Goal: Transaction & Acquisition: Purchase product/service

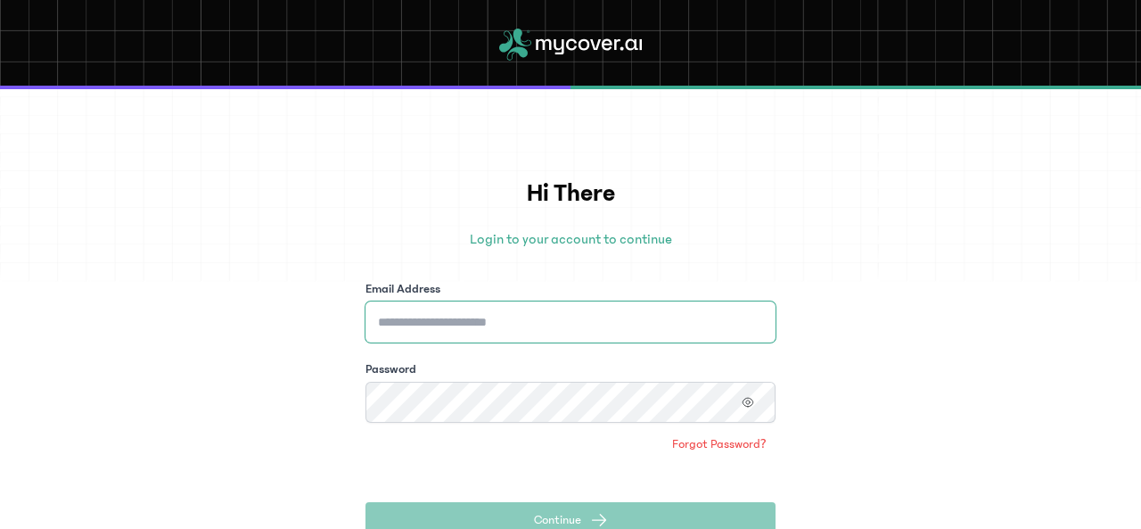
click at [485, 329] on input "Email Address" at bounding box center [571, 321] width 410 height 41
type input "**********"
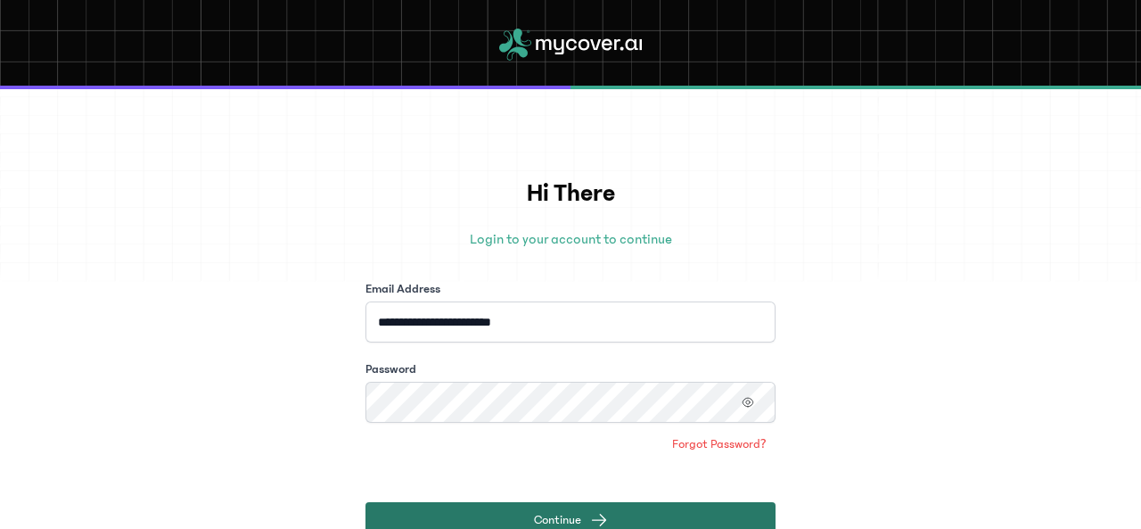
click at [559, 513] on span "Continue" at bounding box center [557, 520] width 47 height 18
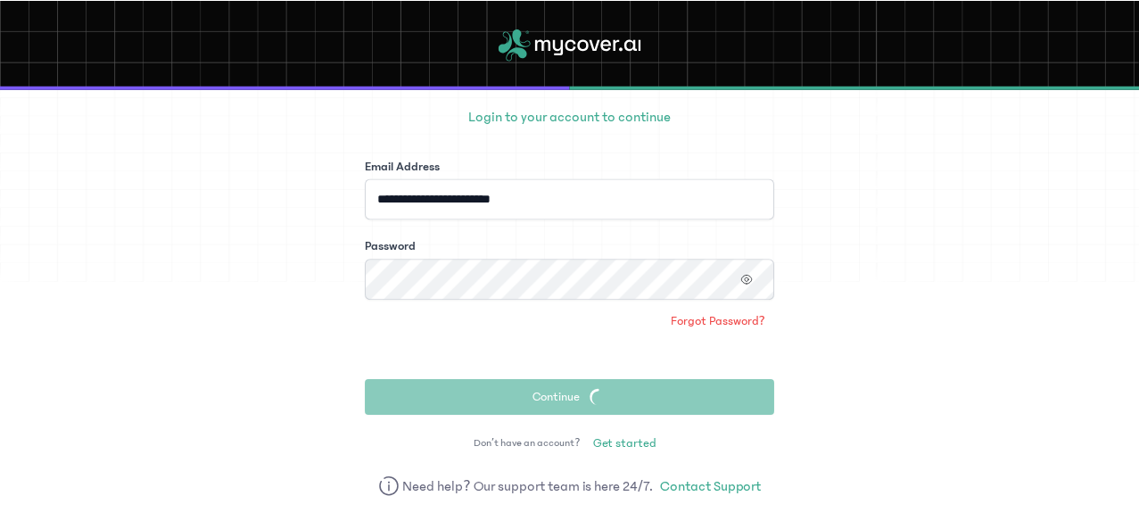
scroll to position [127, 0]
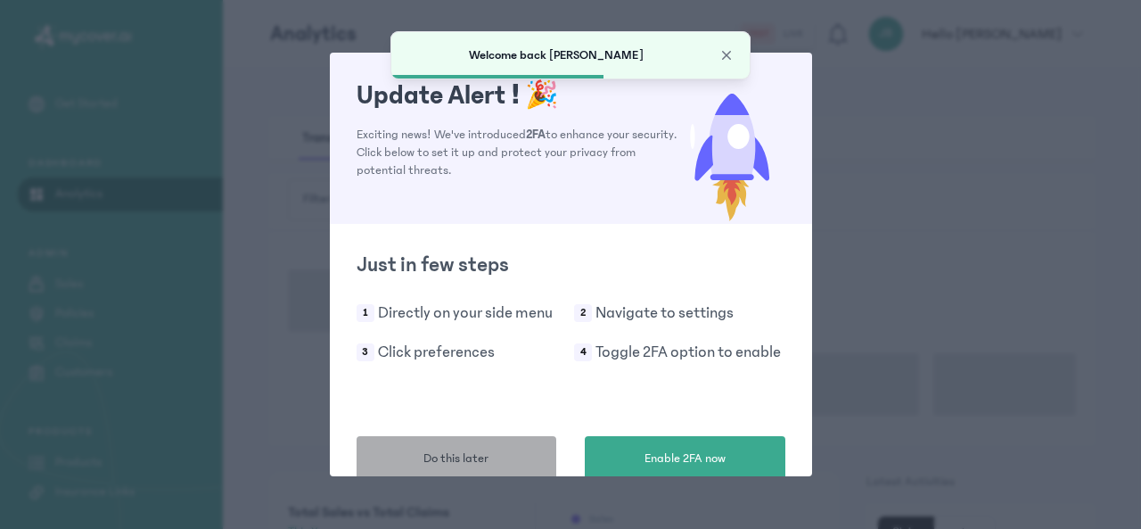
click at [453, 458] on span "Do this later" at bounding box center [456, 458] width 65 height 19
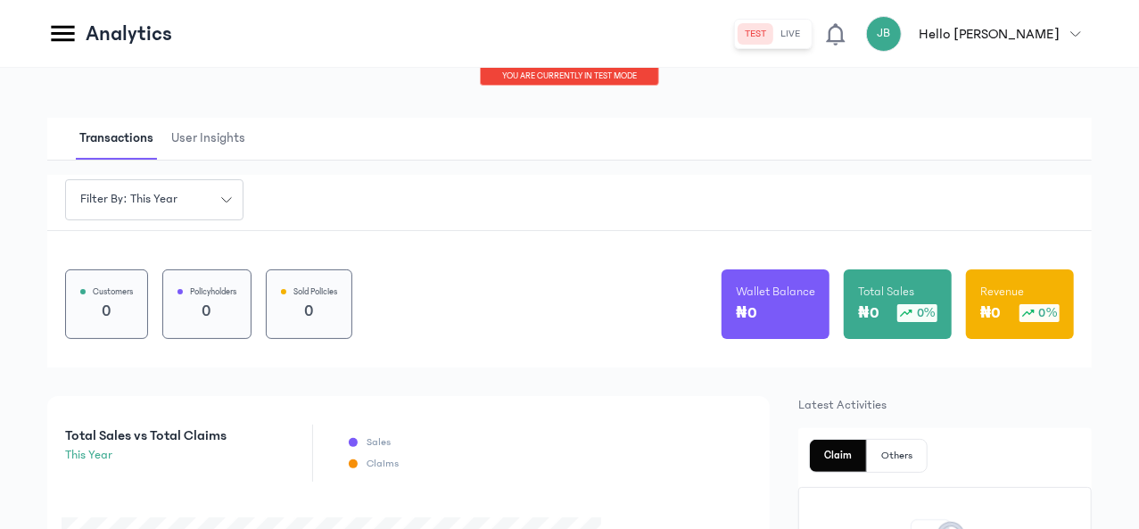
scroll to position [178, 0]
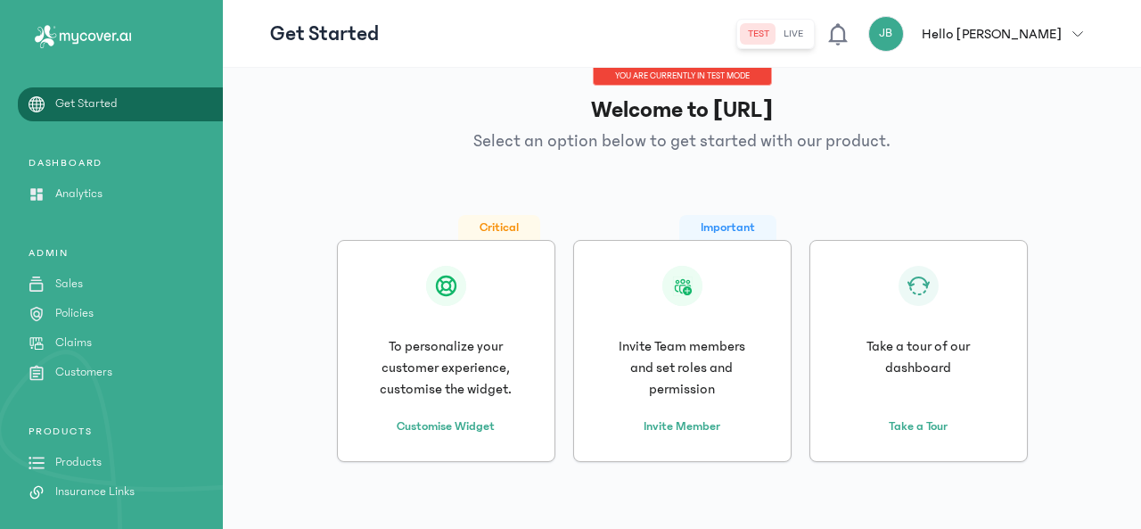
click at [810, 34] on button "live" at bounding box center [794, 33] width 34 height 21
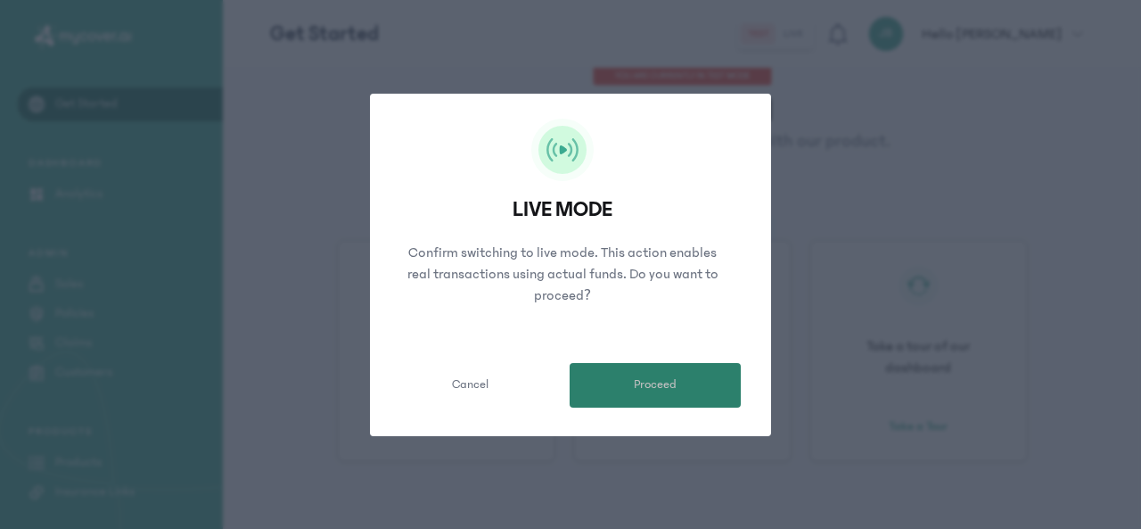
click at [681, 391] on button "Proceed" at bounding box center [655, 385] width 171 height 45
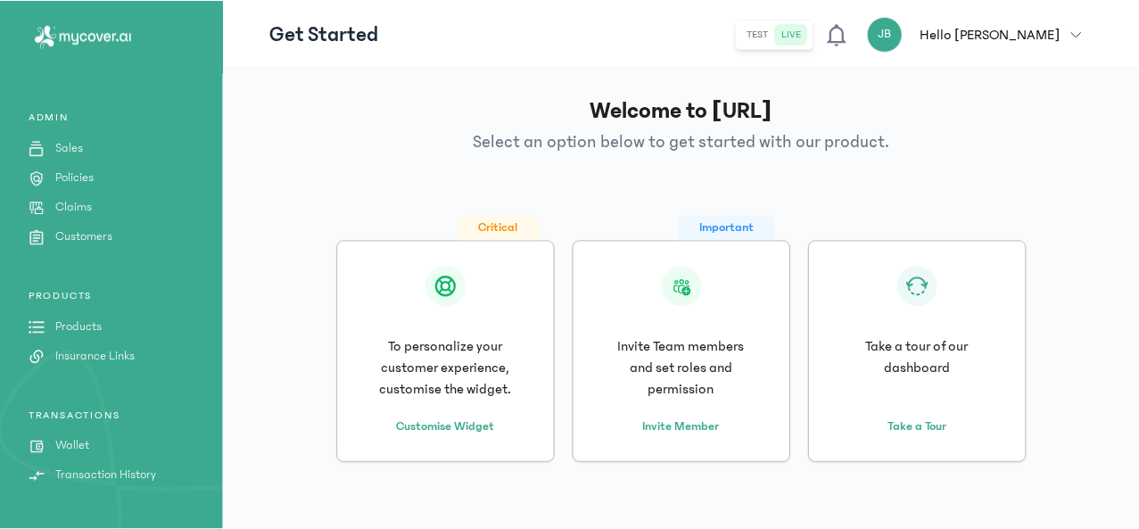
scroll to position [178, 0]
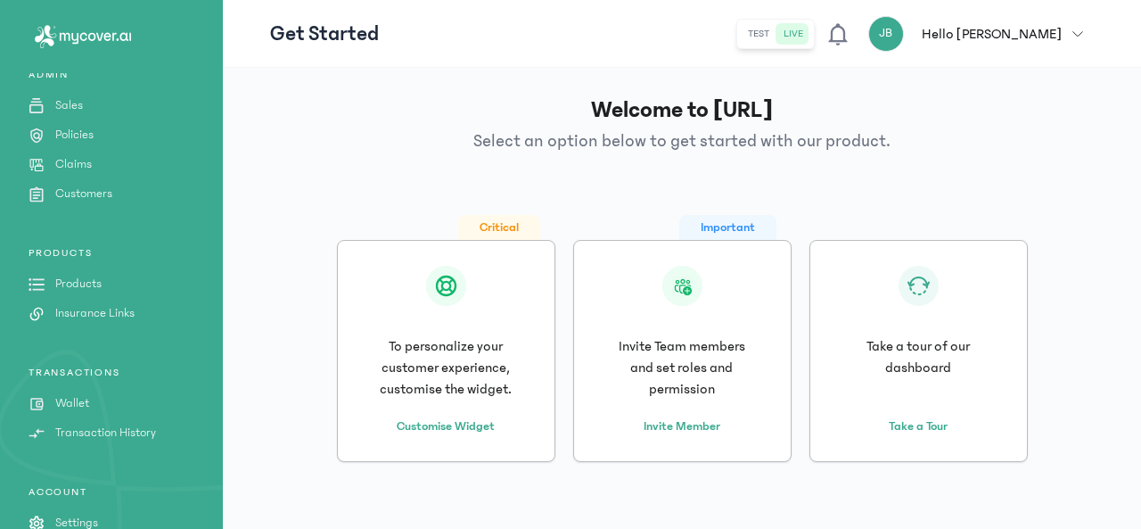
click at [73, 281] on p "Products" at bounding box center [78, 284] width 46 height 19
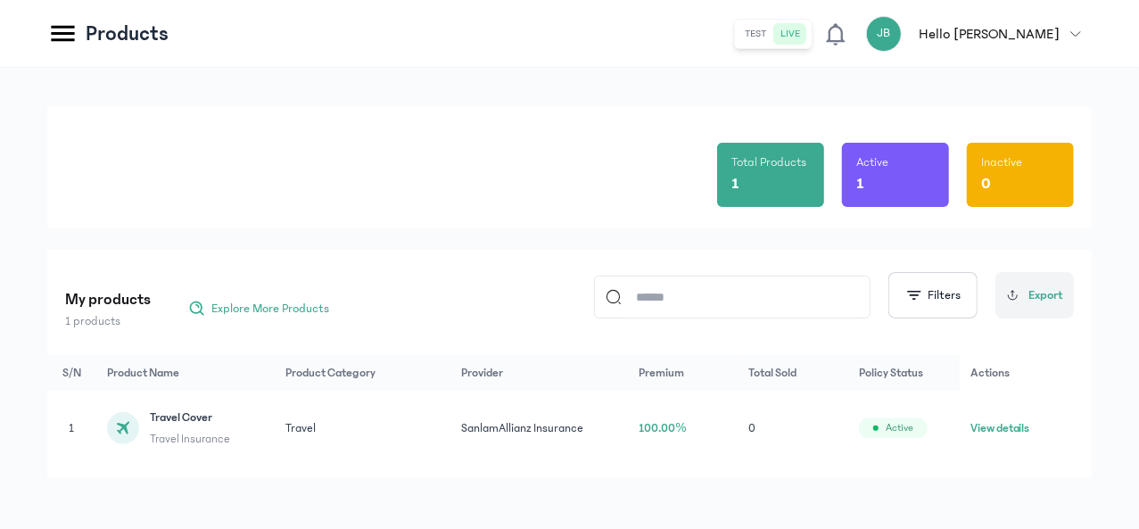
scroll to position [47, 0]
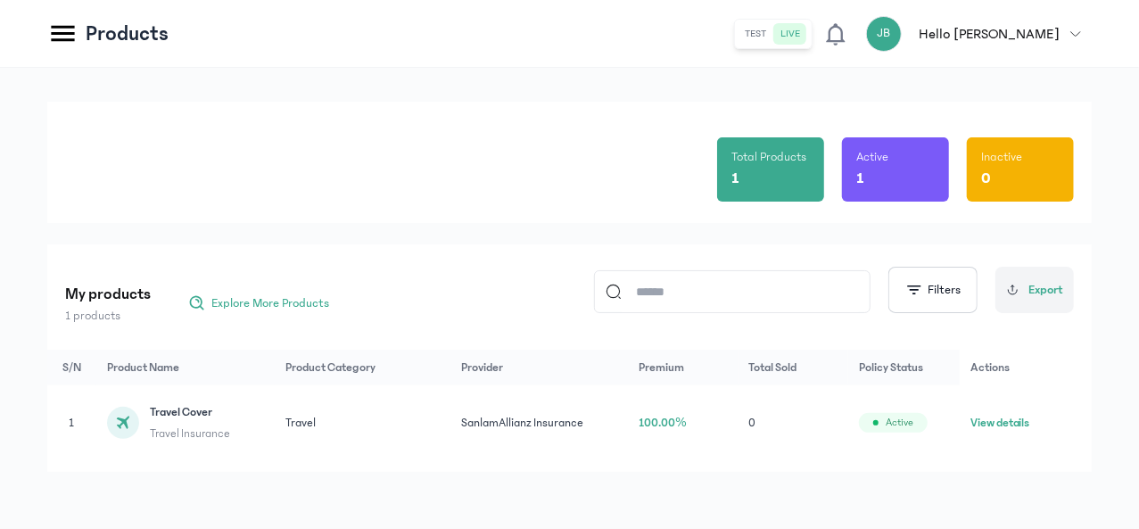
click at [1030, 415] on button "View details" at bounding box center [1000, 423] width 60 height 18
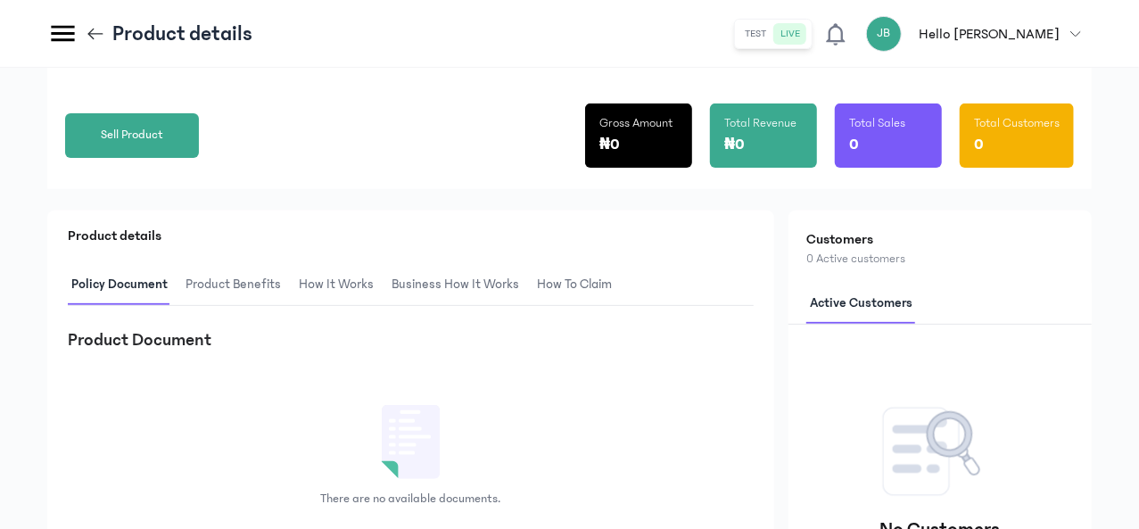
scroll to position [267, 0]
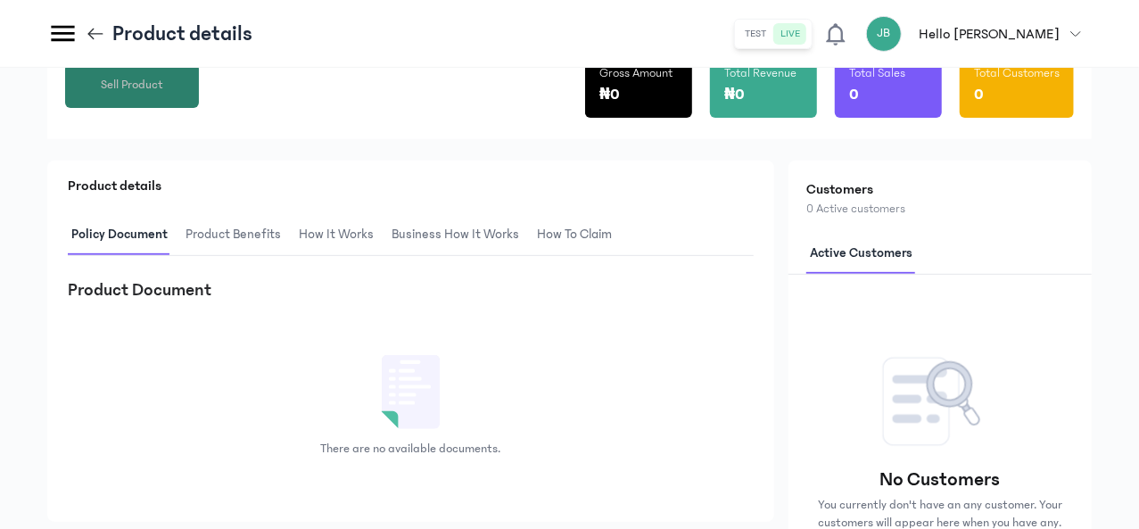
click at [163, 95] on span "Sell Product" at bounding box center [132, 85] width 62 height 19
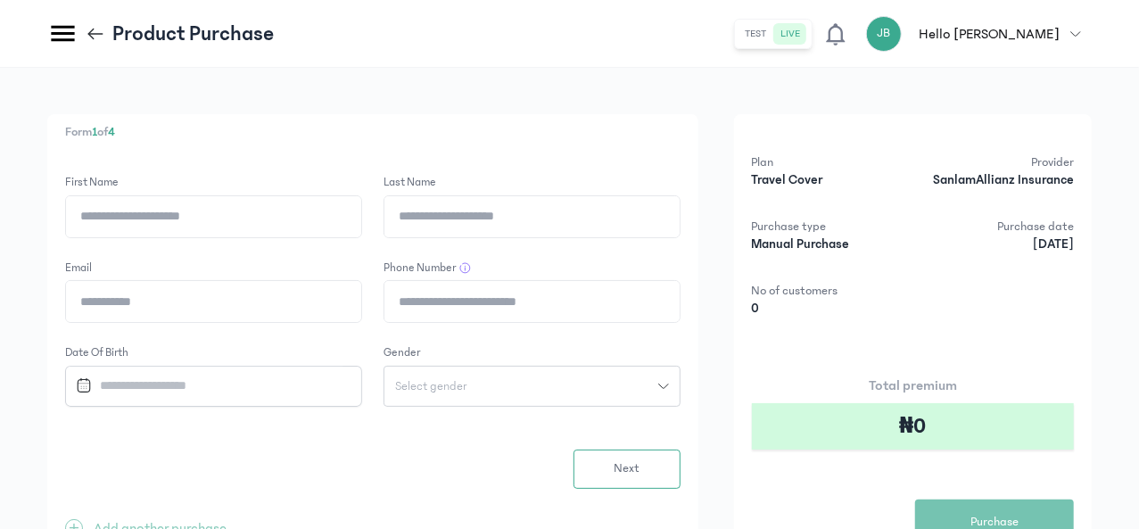
click at [361, 216] on input "First Name" at bounding box center [213, 216] width 295 height 41
click at [578, 214] on input "Last Name" at bounding box center [531, 216] width 295 height 41
click at [524, 268] on form "First Name Last Name Email Phone Number Date of Birth Gender Select gender Next" at bounding box center [372, 331] width 615 height 315
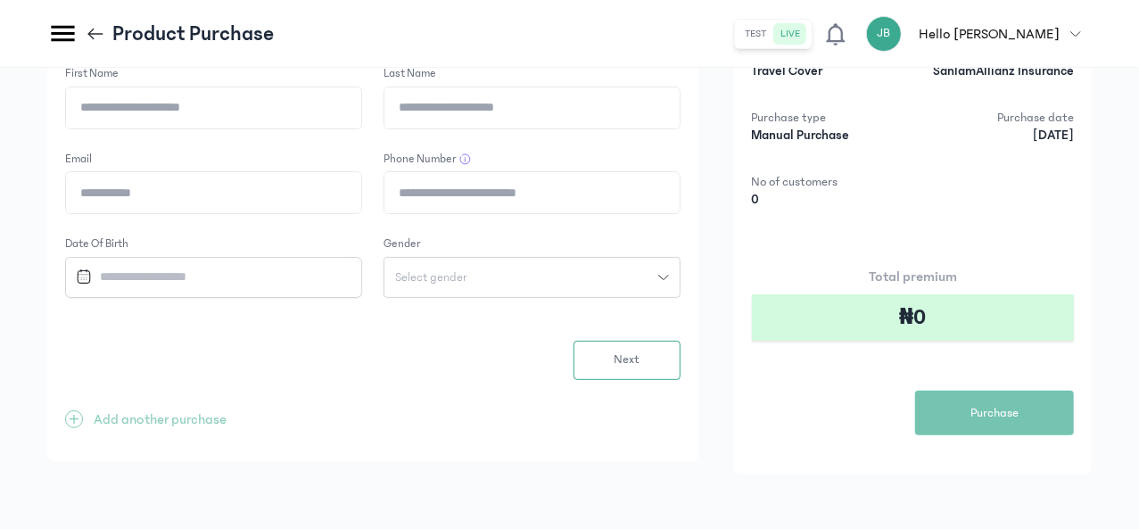
scroll to position [128, 0]
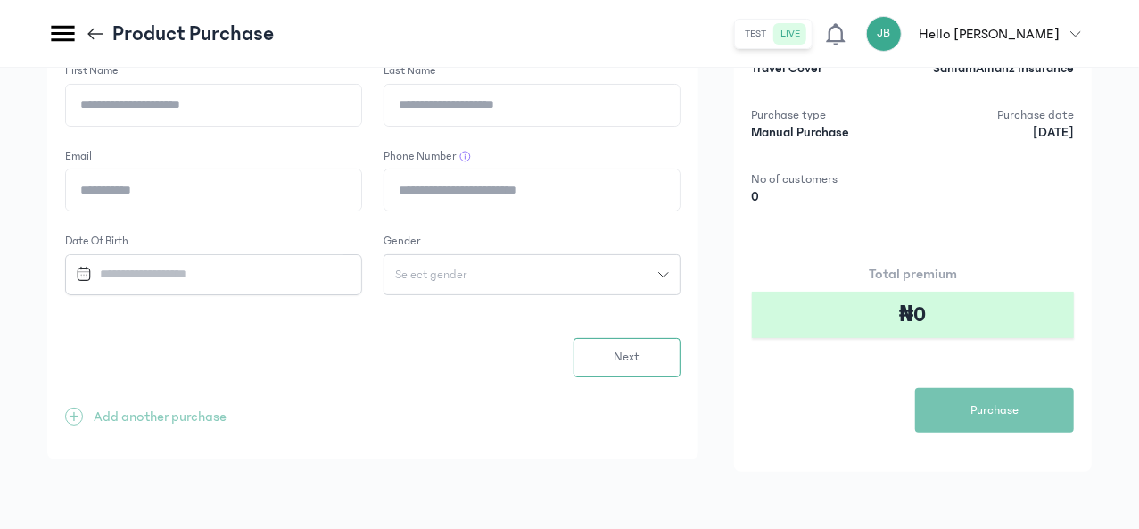
click at [622, 263] on button "Select gender" at bounding box center [531, 274] width 297 height 41
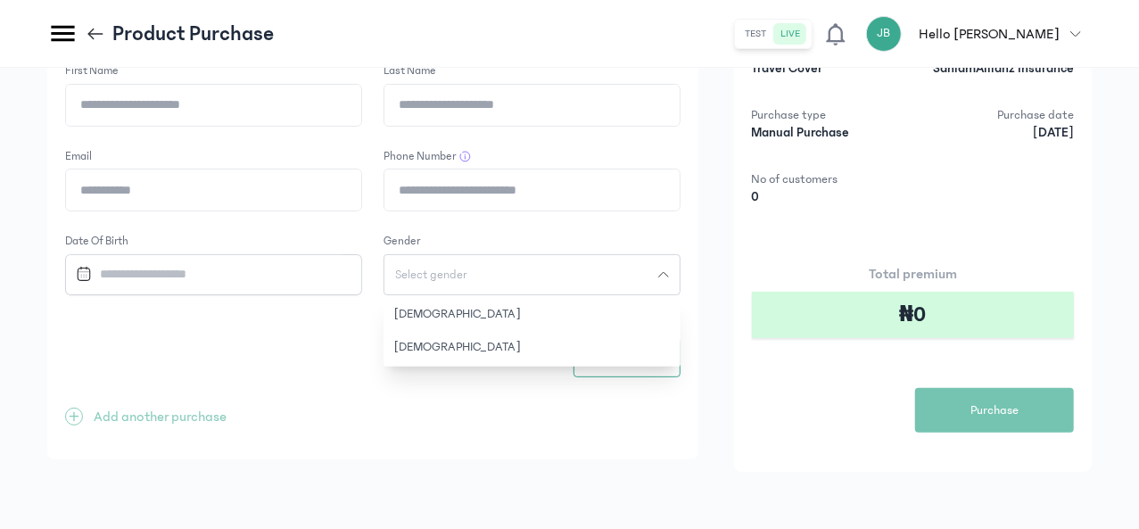
click at [487, 338] on div "Next" at bounding box center [372, 357] width 615 height 39
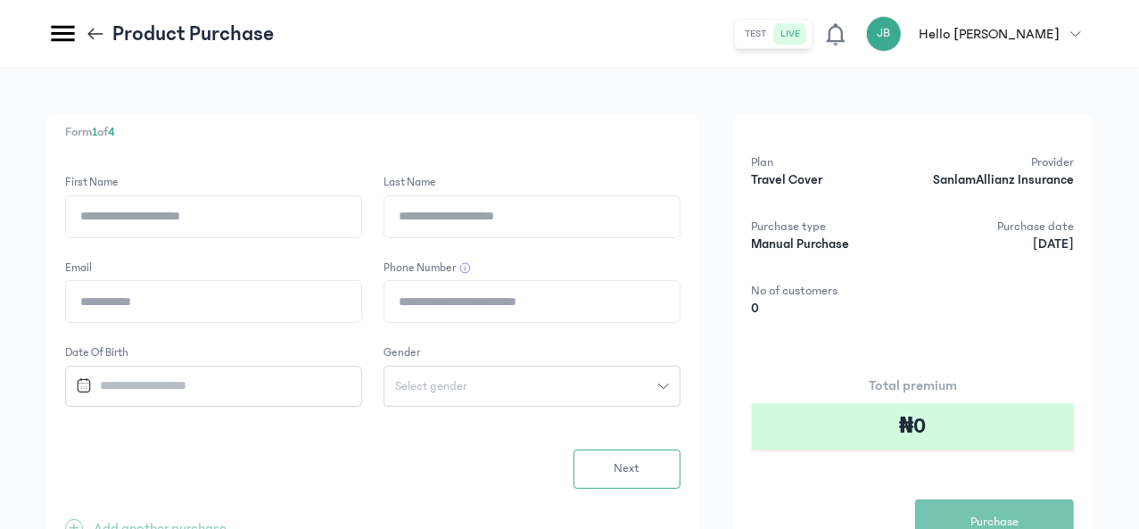
scroll to position [0, 0]
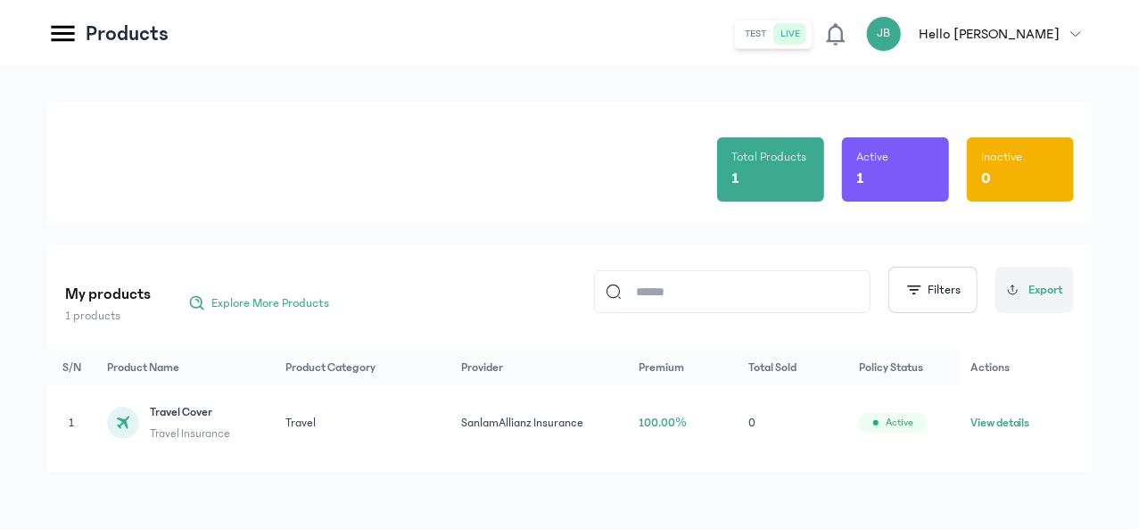
scroll to position [47, 0]
click at [1030, 415] on button "View details" at bounding box center [1000, 423] width 60 height 18
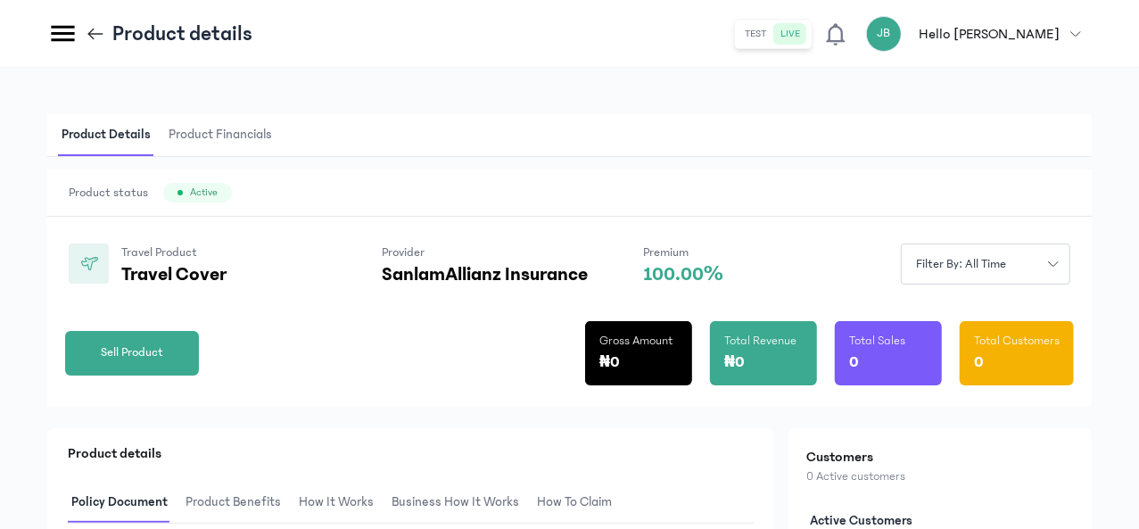
click at [588, 276] on p "SanlamAllianz Insurance" at bounding box center [485, 274] width 206 height 21
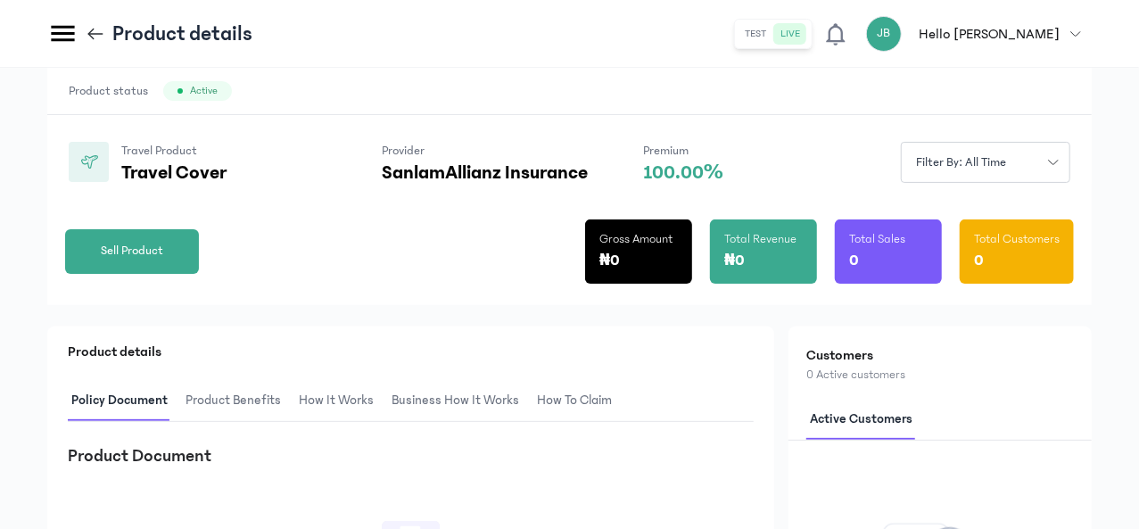
scroll to position [89, 0]
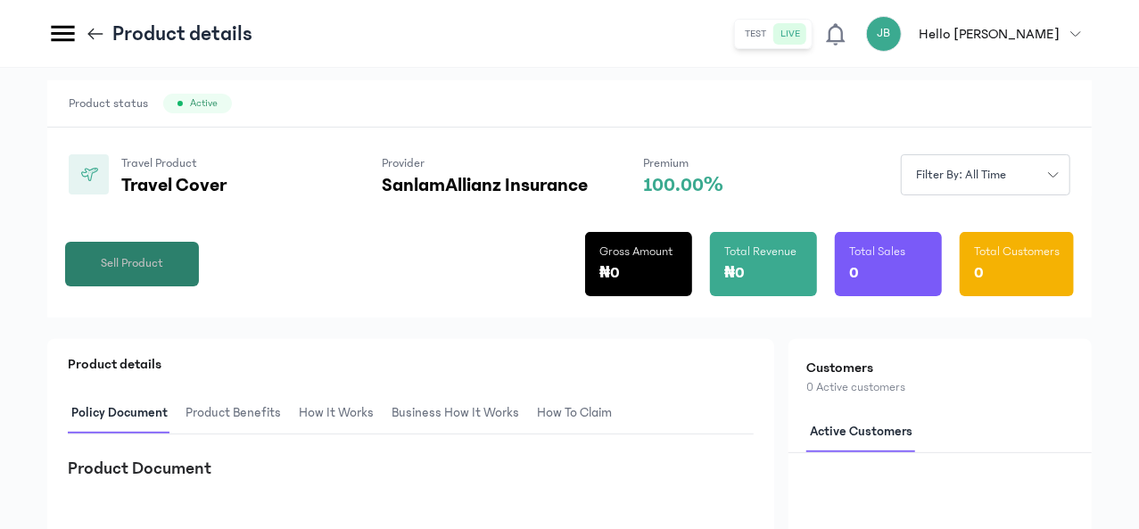
click at [163, 273] on span "Sell Product" at bounding box center [132, 263] width 62 height 19
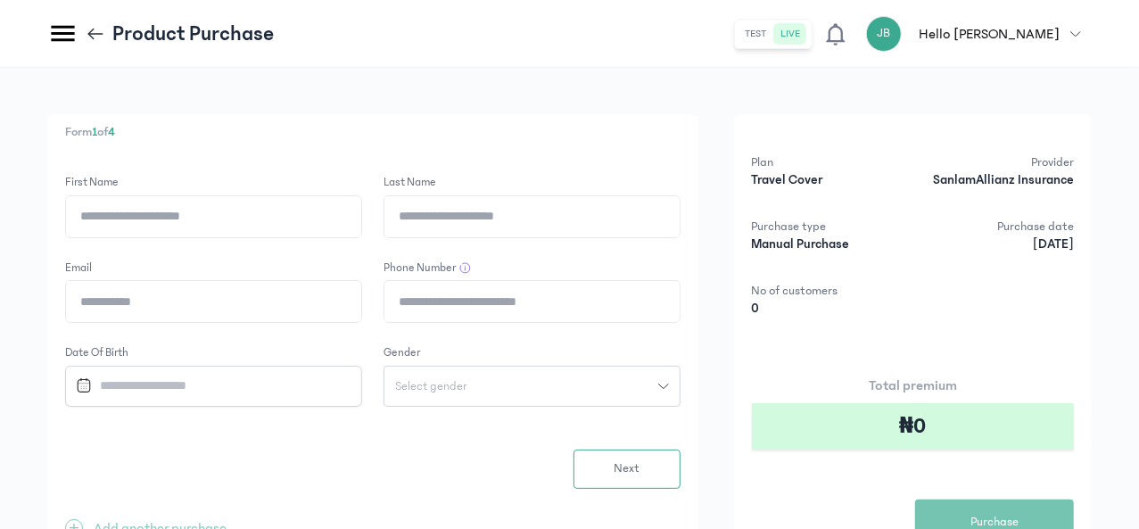
click at [361, 220] on input "First Name" at bounding box center [213, 216] width 295 height 41
click at [361, 219] on input "******" at bounding box center [213, 216] width 295 height 41
type input "*******"
click at [632, 213] on input "Last Name" at bounding box center [531, 216] width 295 height 41
type input "******"
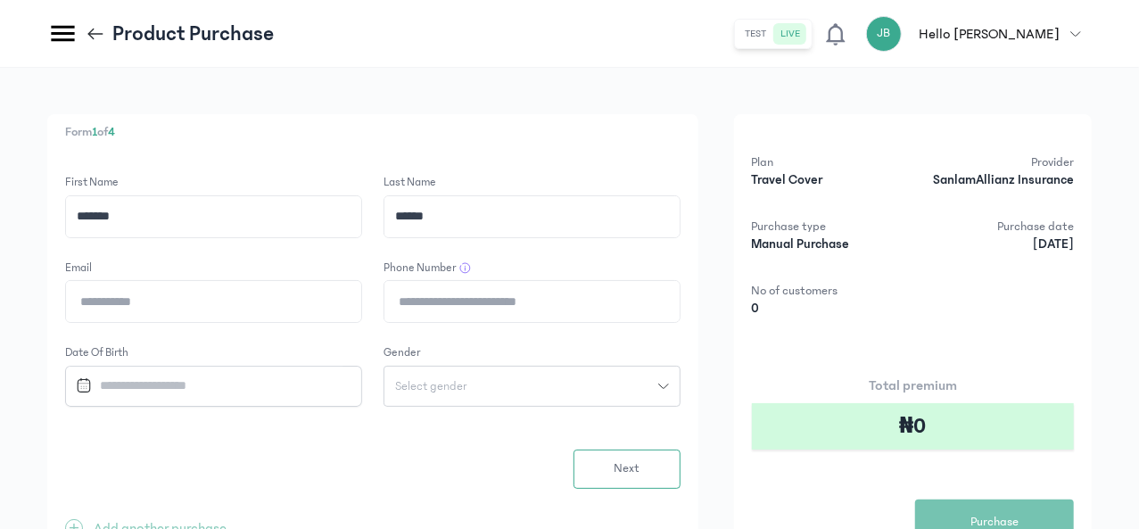
click at [361, 302] on input "Email" at bounding box center [213, 301] width 295 height 41
type input "**********"
click at [635, 302] on input "Phone Number" at bounding box center [531, 301] width 295 height 41
type input "**********"
click at [342, 387] on input "Datepicker input" at bounding box center [206, 385] width 274 height 38
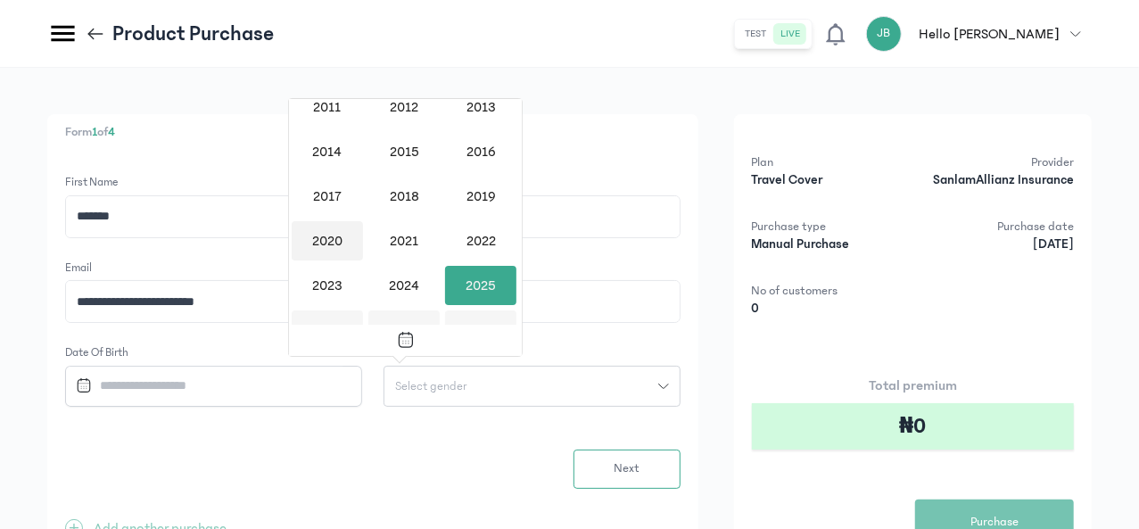
scroll to position [1639, 0]
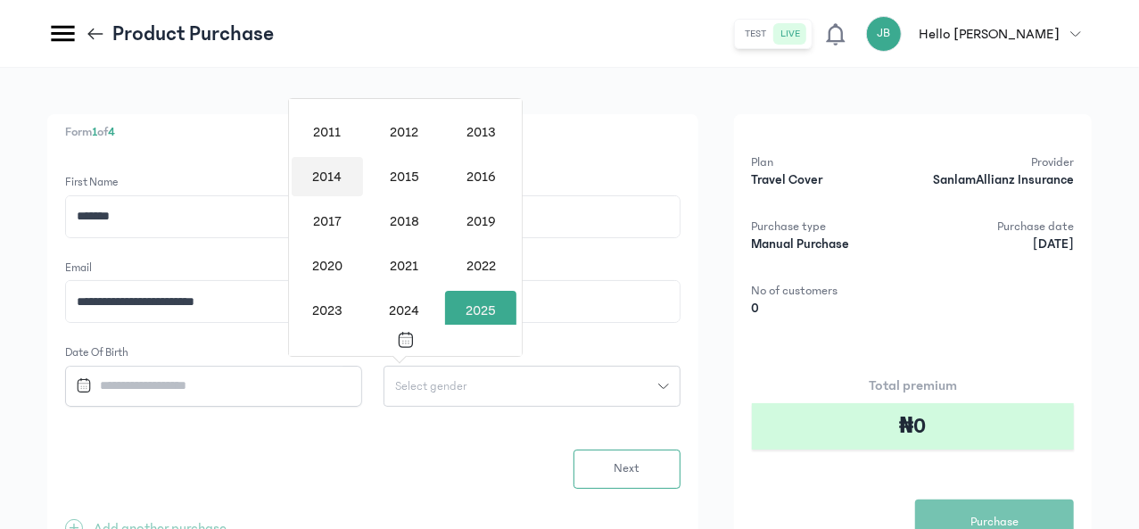
click at [324, 173] on div "2014" at bounding box center [327, 176] width 71 height 39
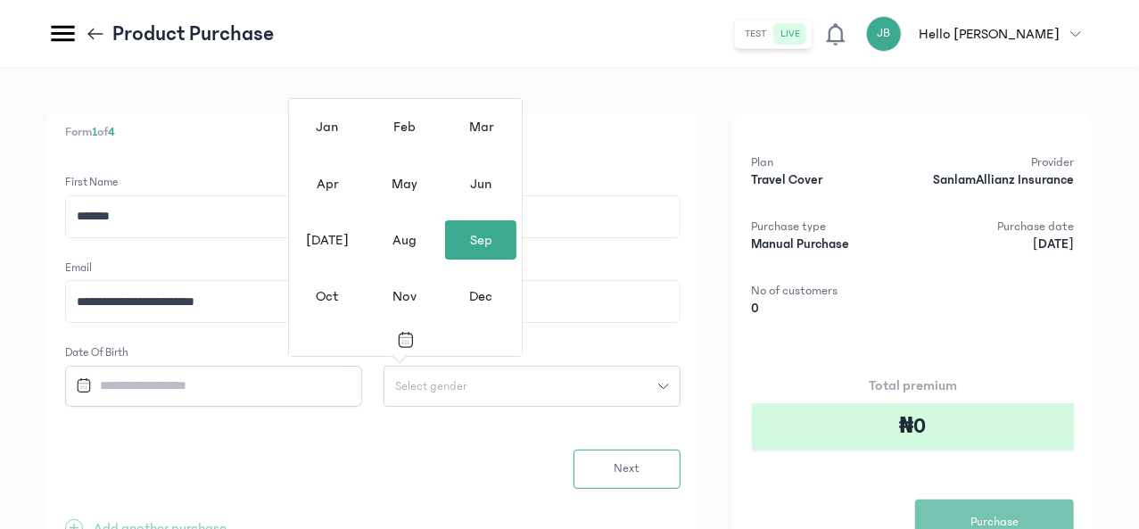
click at [481, 243] on div "Sep" at bounding box center [480, 239] width 71 height 39
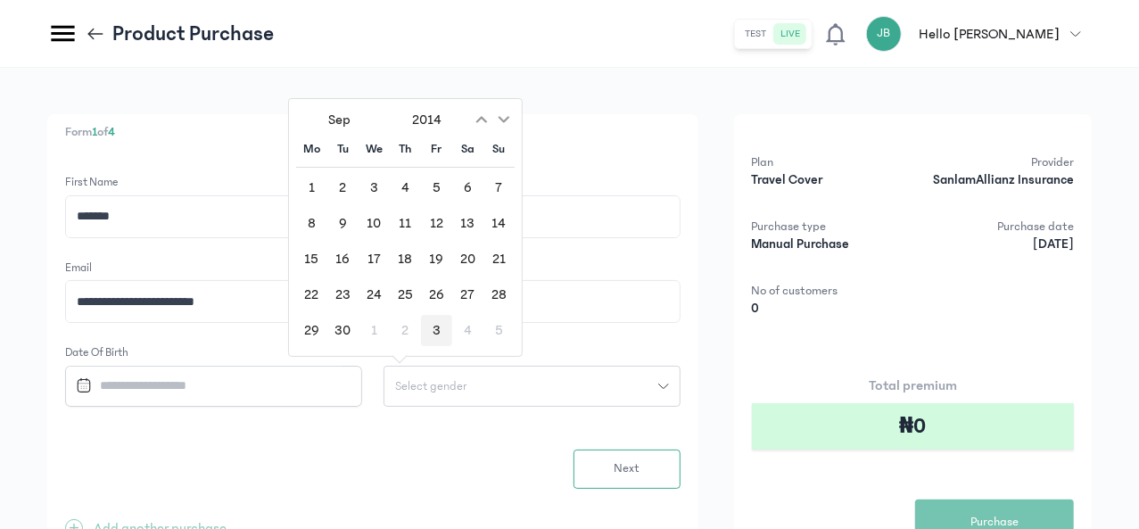
click at [445, 329] on div "3" at bounding box center [436, 330] width 31 height 31
type input "**********"
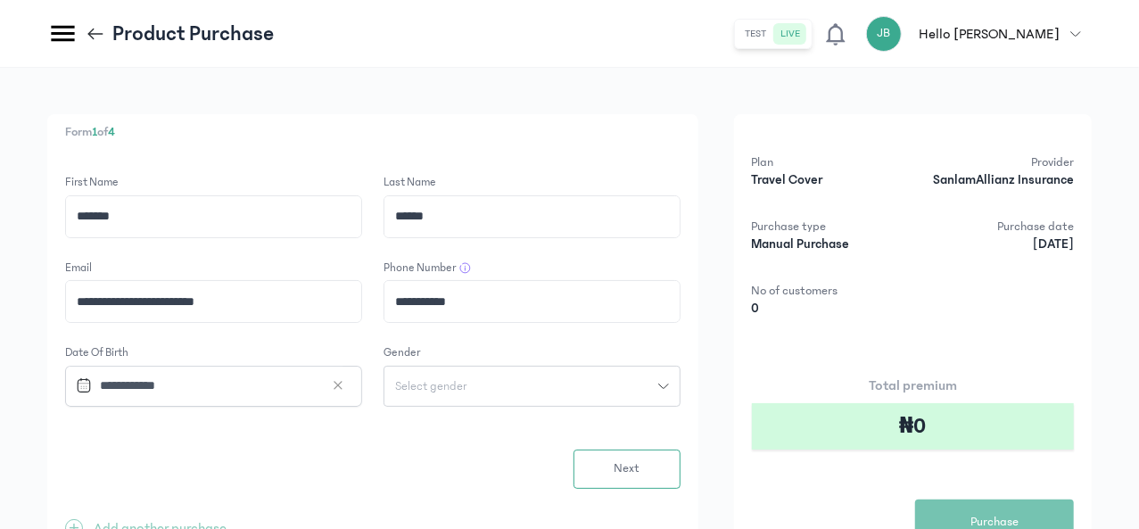
click at [644, 395] on button "Select gender" at bounding box center [531, 386] width 297 height 41
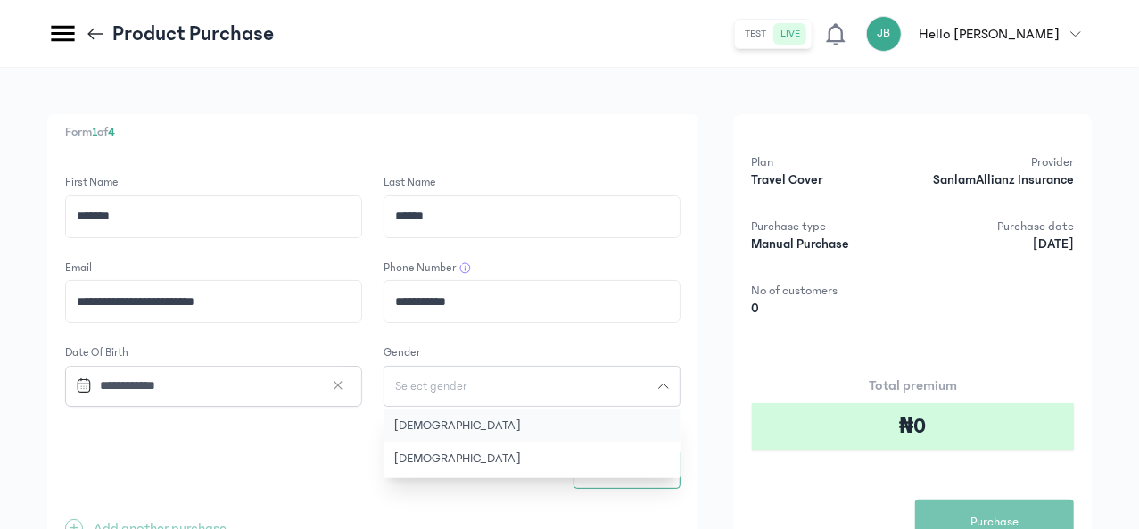
click at [623, 431] on button "[DEMOGRAPHIC_DATA]" at bounding box center [531, 425] width 297 height 33
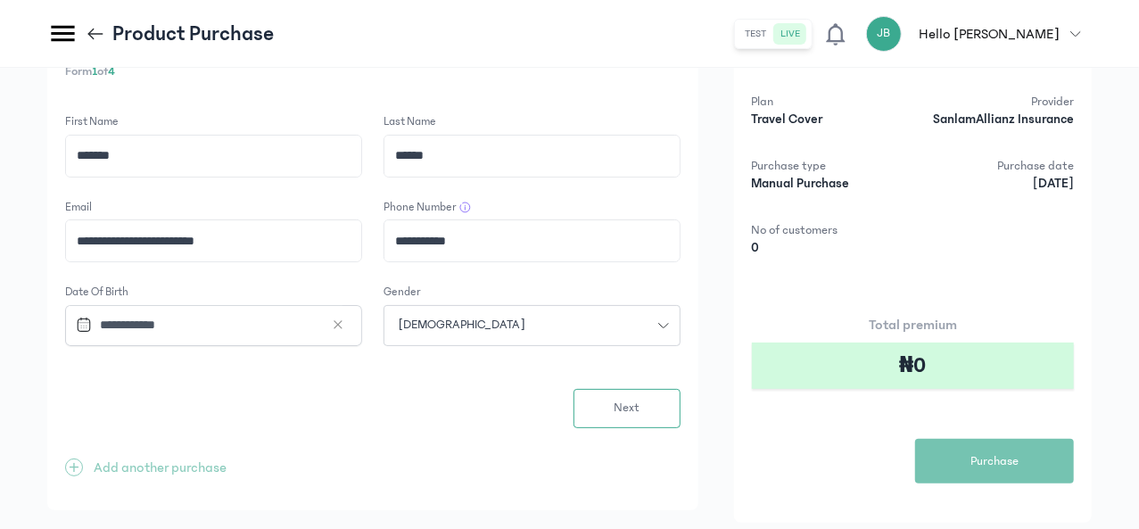
scroll to position [89, 0]
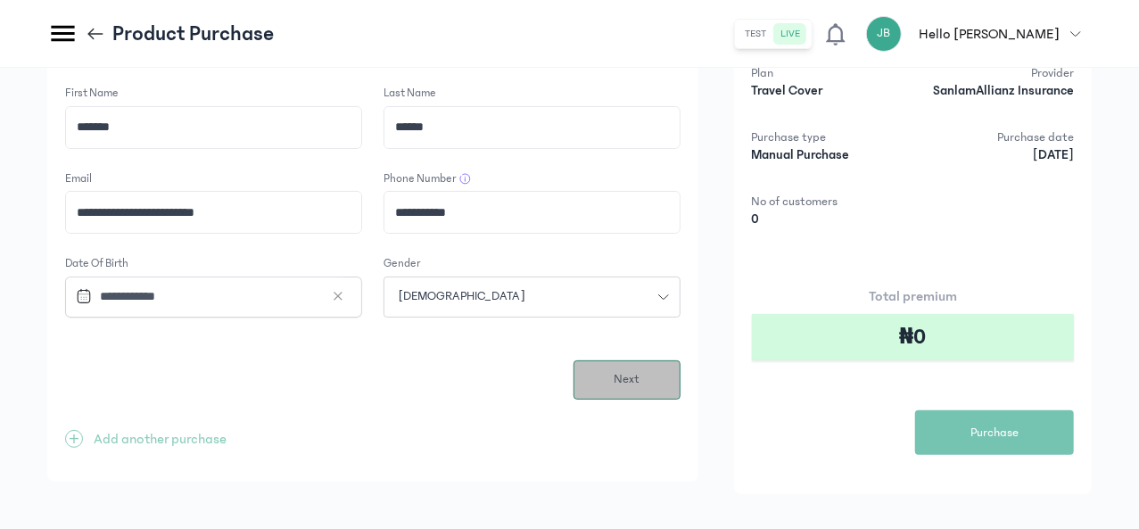
click at [639, 378] on span "Next" at bounding box center [626, 379] width 26 height 19
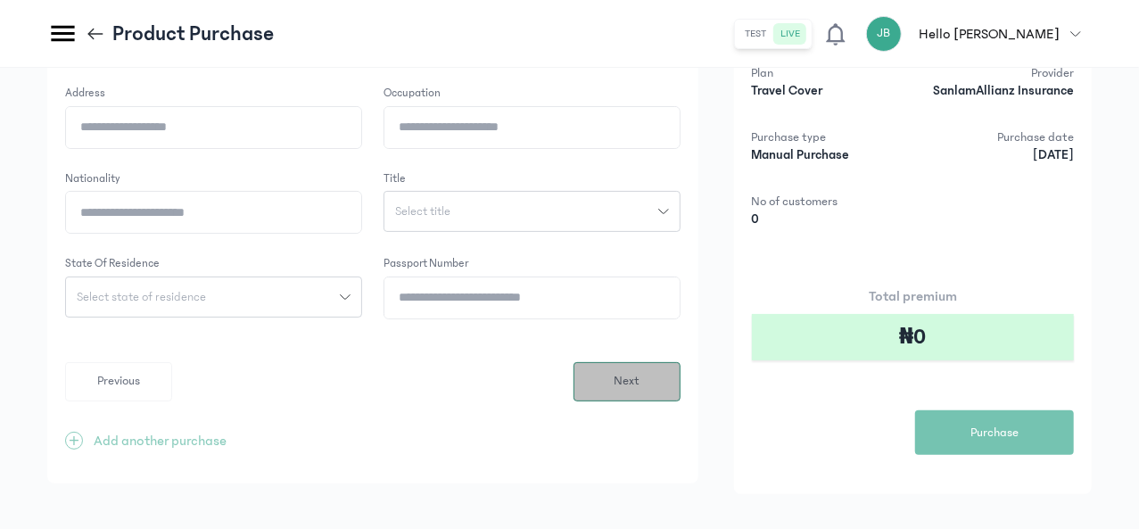
scroll to position [0, 0]
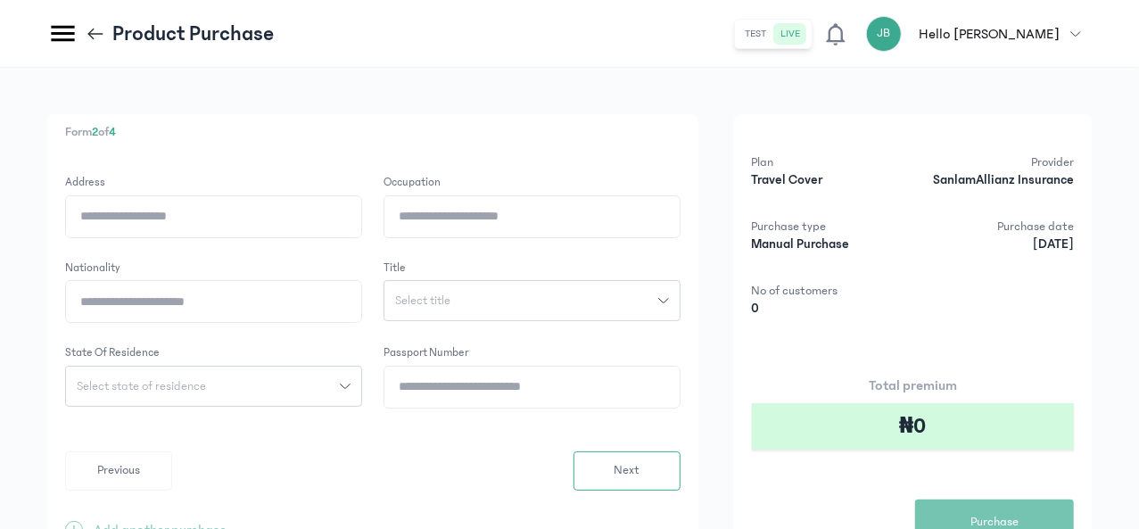
click at [361, 218] on input "Address" at bounding box center [213, 216] width 295 height 41
click at [654, 223] on input "Occupation" at bounding box center [531, 216] width 295 height 41
click at [361, 304] on input "Nationality" at bounding box center [213, 301] width 295 height 41
click at [340, 384] on div "Select state of residence" at bounding box center [203, 386] width 274 height 12
click at [549, 440] on form "Address Occupation Nationality Title Select title State of Residence Select sta…" at bounding box center [372, 332] width 615 height 317
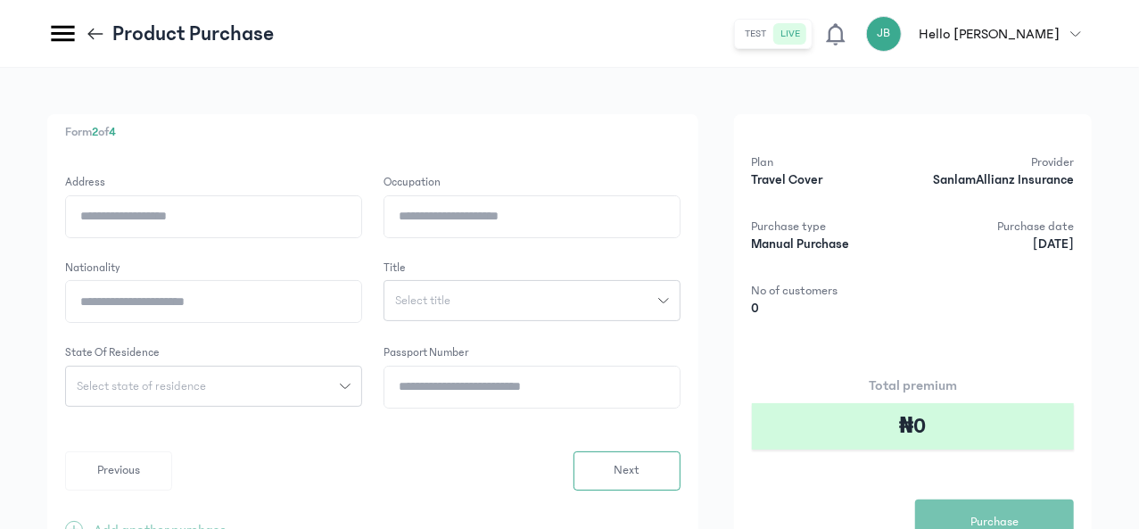
click at [361, 206] on input "Address" at bounding box center [213, 216] width 295 height 41
type input "**********"
click at [679, 226] on input "Occupation" at bounding box center [531, 216] width 295 height 41
type input "****"
click at [361, 307] on input "Nationality" at bounding box center [213, 301] width 295 height 41
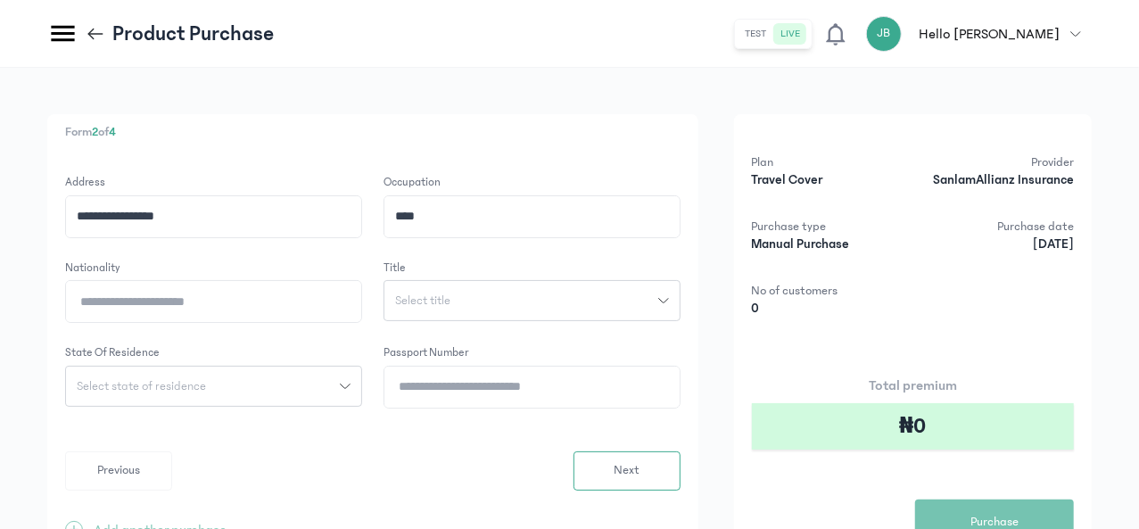
click at [361, 308] on input "Nationality" at bounding box center [213, 301] width 295 height 41
type input "*******"
click at [646, 306] on button "Select title" at bounding box center [531, 300] width 297 height 41
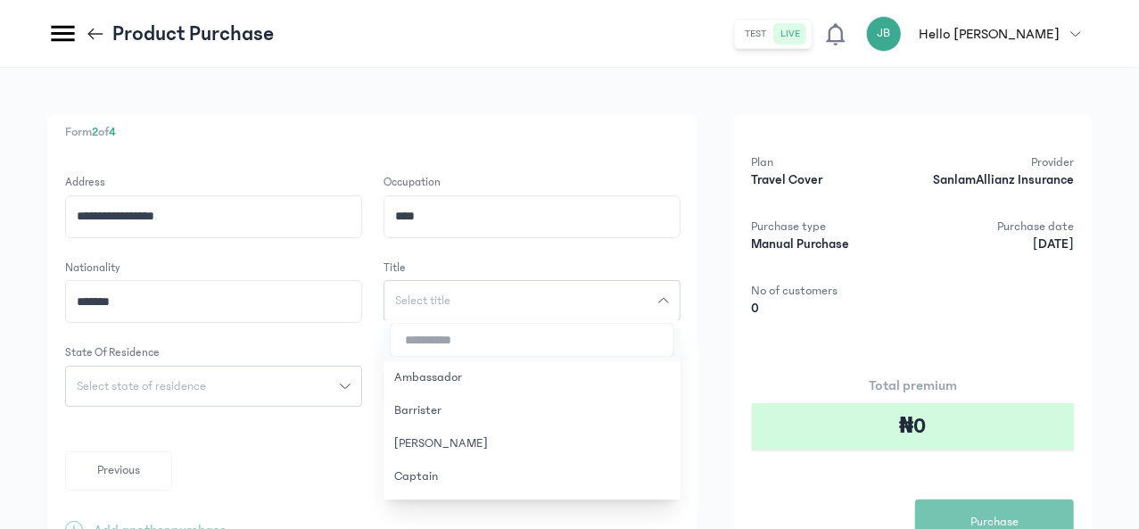
scroll to position [89, 0]
click at [461, 305] on span "Select title" at bounding box center [422, 300] width 77 height 12
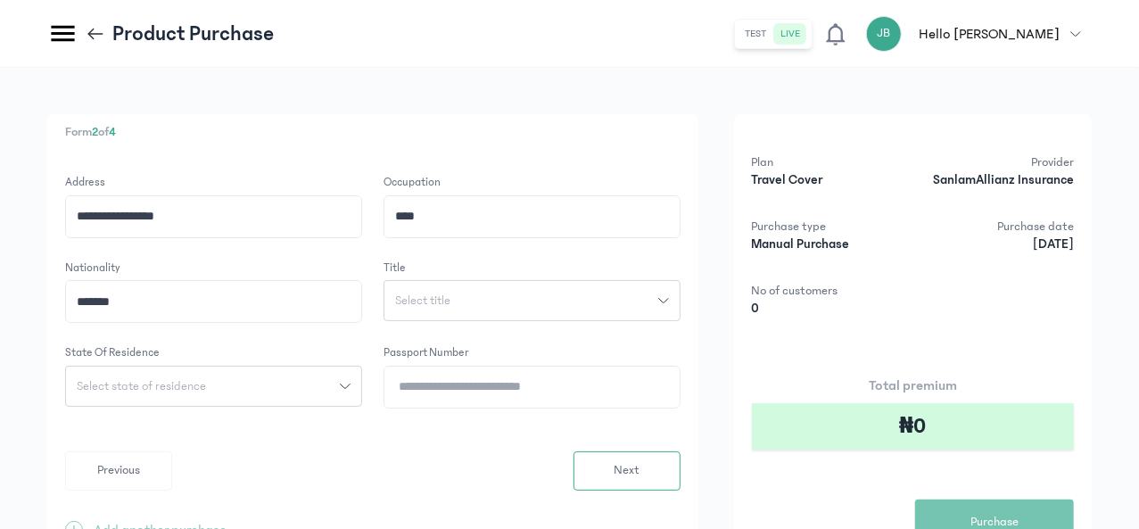
click at [461, 305] on span "Select title" at bounding box center [422, 300] width 77 height 12
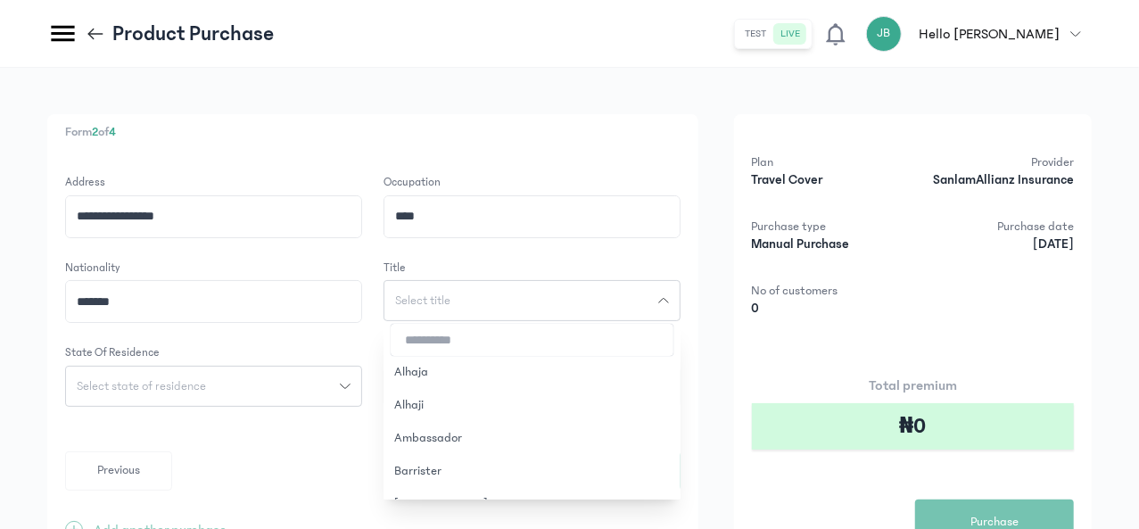
click at [609, 342] on input "search" at bounding box center [532, 340] width 283 height 32
type input "**"
click at [594, 439] on button "Mr." at bounding box center [531, 438] width 297 height 33
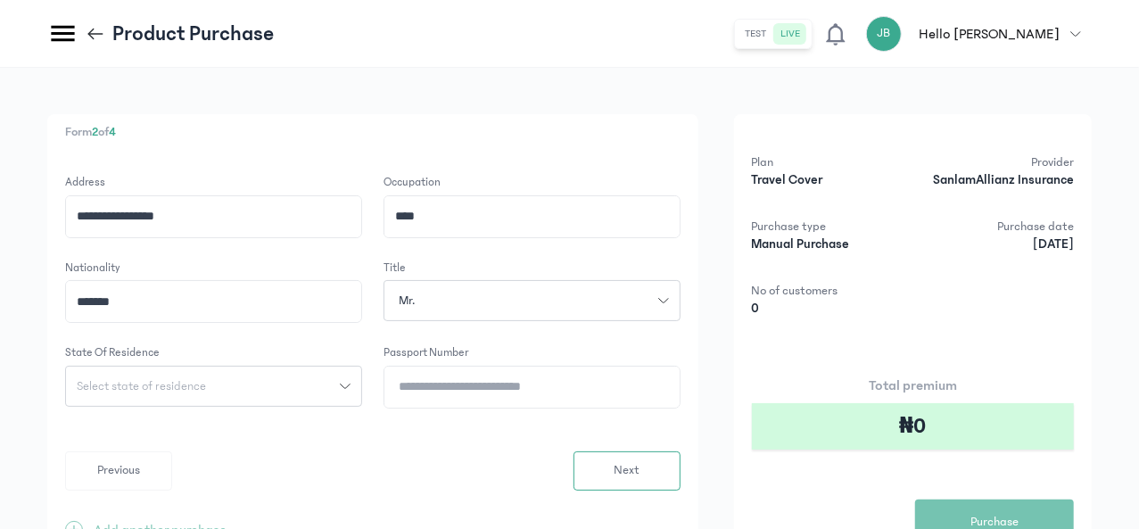
click at [217, 384] on span "Select state of residence" at bounding box center [141, 386] width 151 height 12
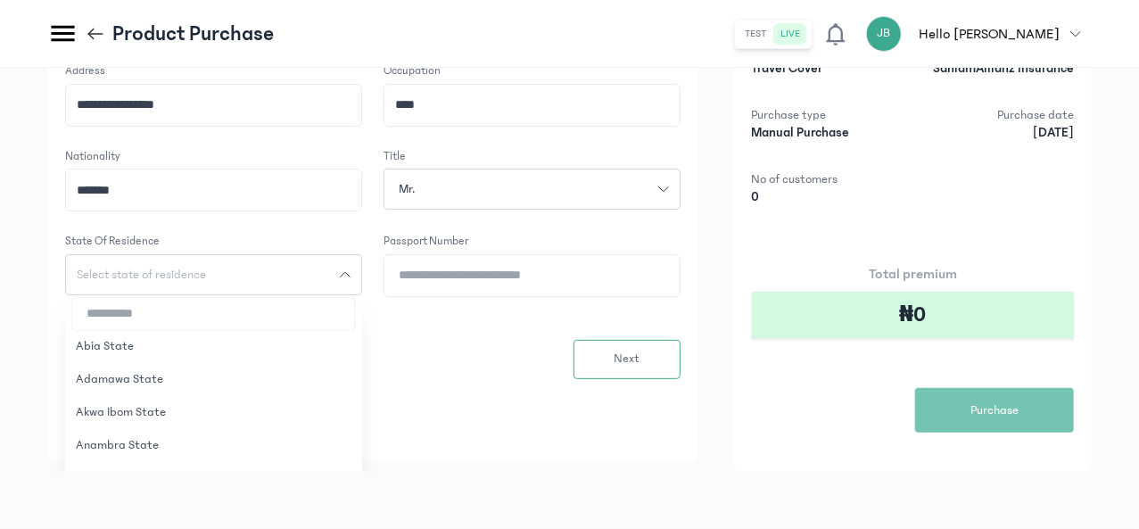
scroll to position [128, 0]
click at [355, 298] on input "search" at bounding box center [213, 314] width 283 height 32
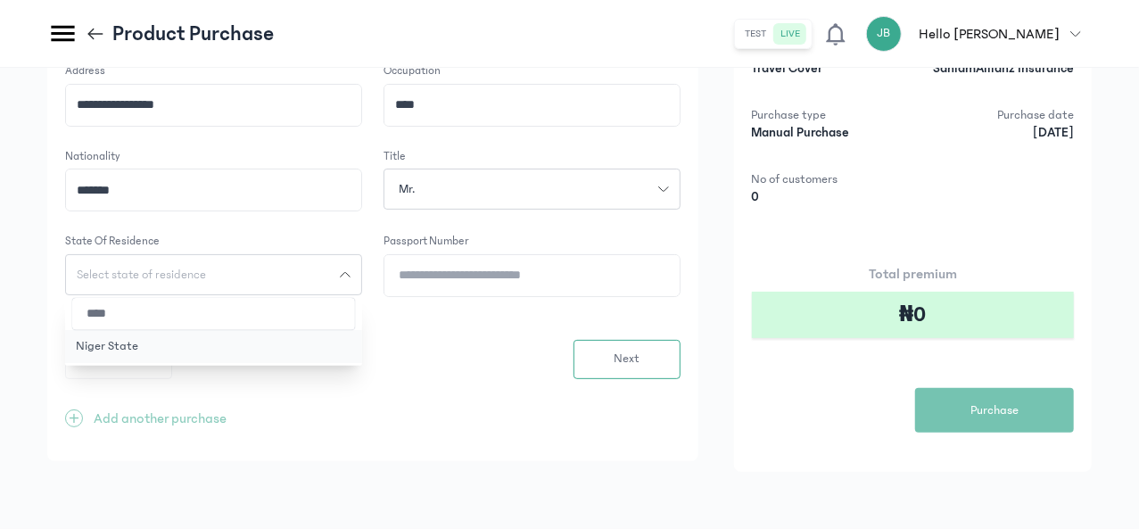
type input "****"
click at [362, 330] on button "Niger State" at bounding box center [213, 346] width 297 height 33
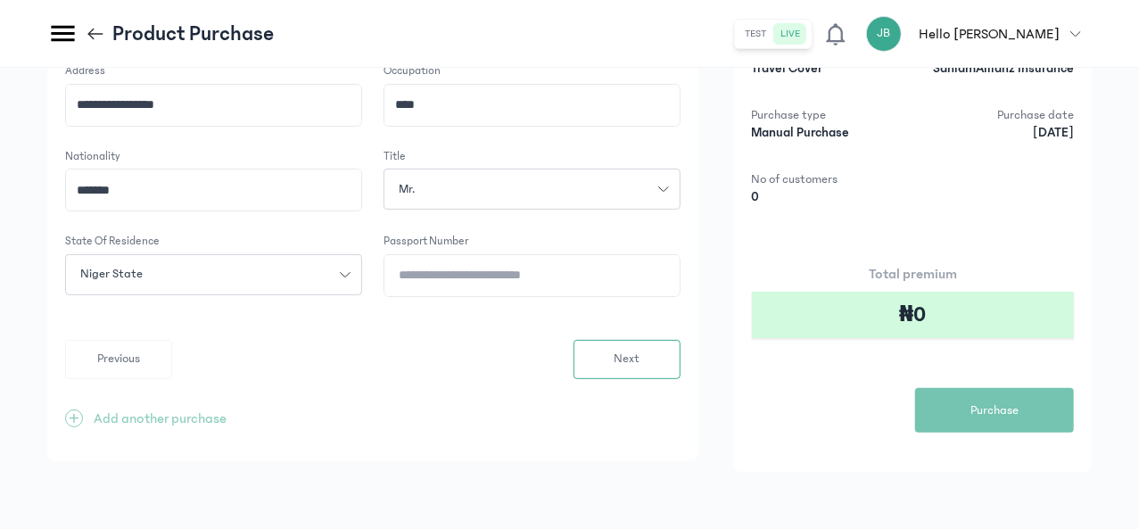
click at [676, 257] on input "Passport Number" at bounding box center [531, 275] width 295 height 41
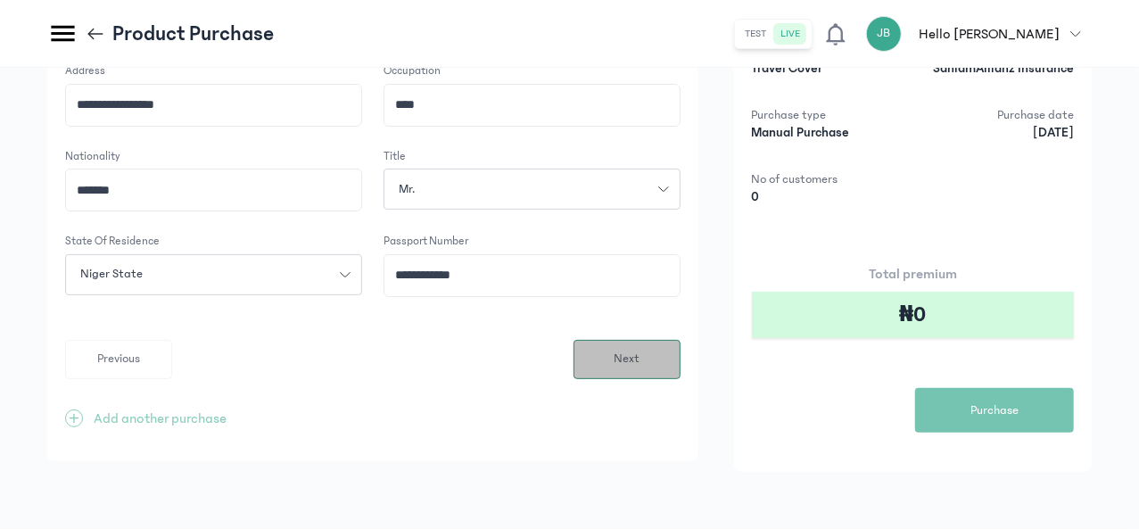
type input "**********"
click at [639, 350] on span "Next" at bounding box center [626, 359] width 26 height 19
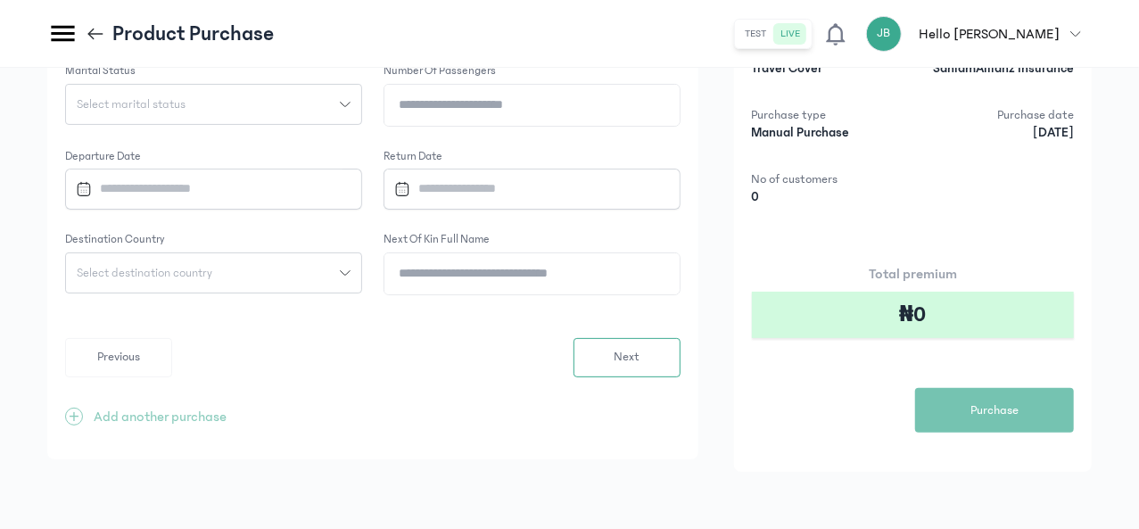
scroll to position [0, 0]
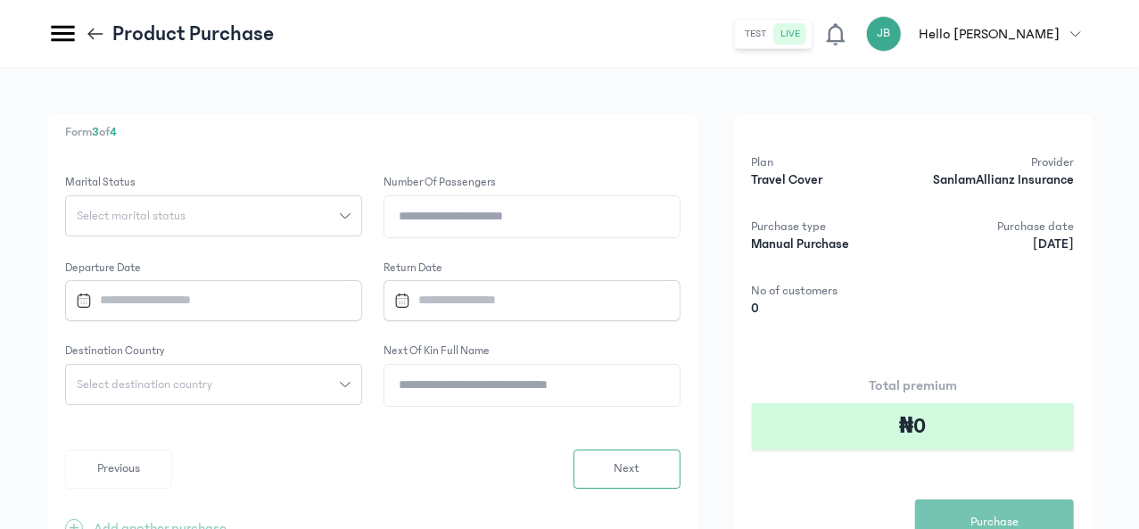
click at [362, 204] on button "Select marital status" at bounding box center [213, 215] width 297 height 41
click at [362, 284] on button "Married" at bounding box center [213, 288] width 297 height 33
click at [654, 224] on input "Number of Passengers" at bounding box center [531, 216] width 295 height 41
type input "*"
click at [342, 300] on input "Datepicker input" at bounding box center [206, 300] width 274 height 38
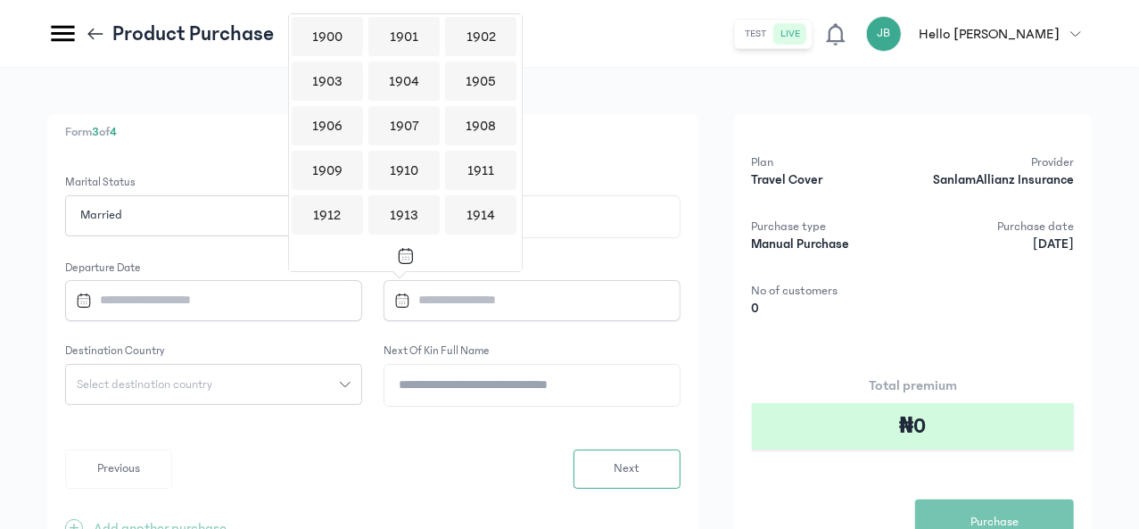
scroll to position [1728, 0]
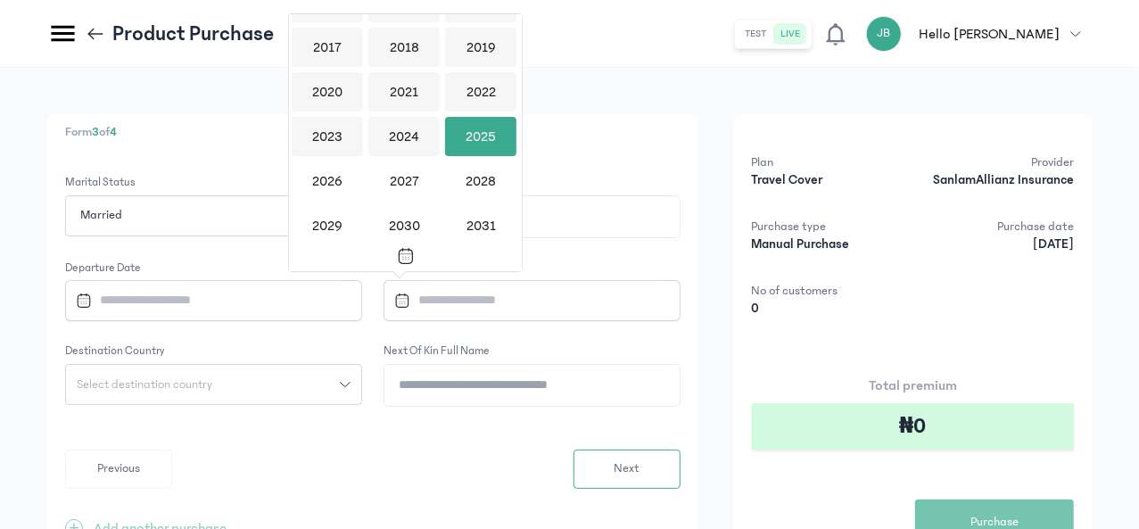
click at [469, 138] on div "2025" at bounding box center [480, 136] width 71 height 39
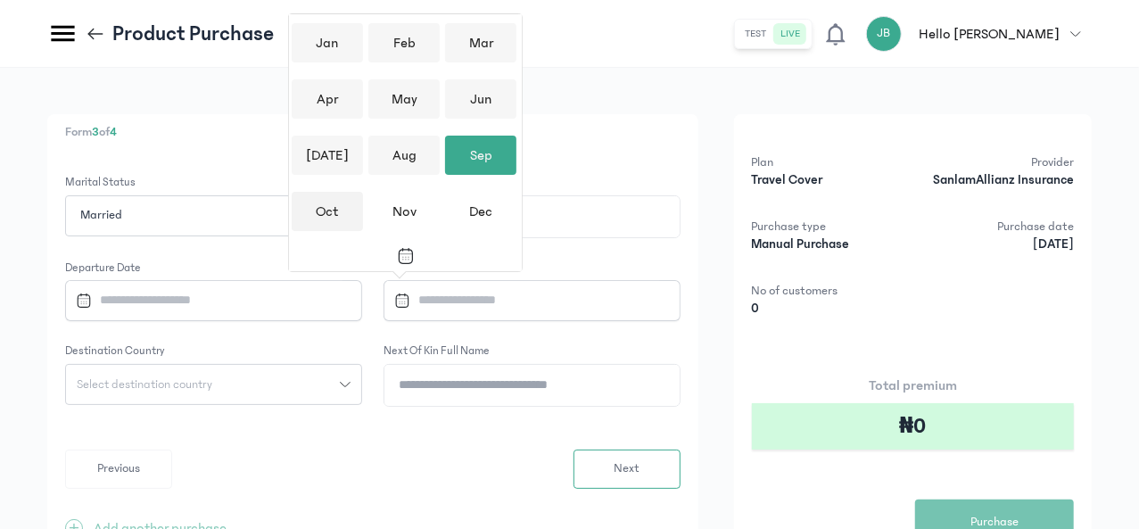
click at [325, 198] on div "Oct" at bounding box center [327, 211] width 71 height 39
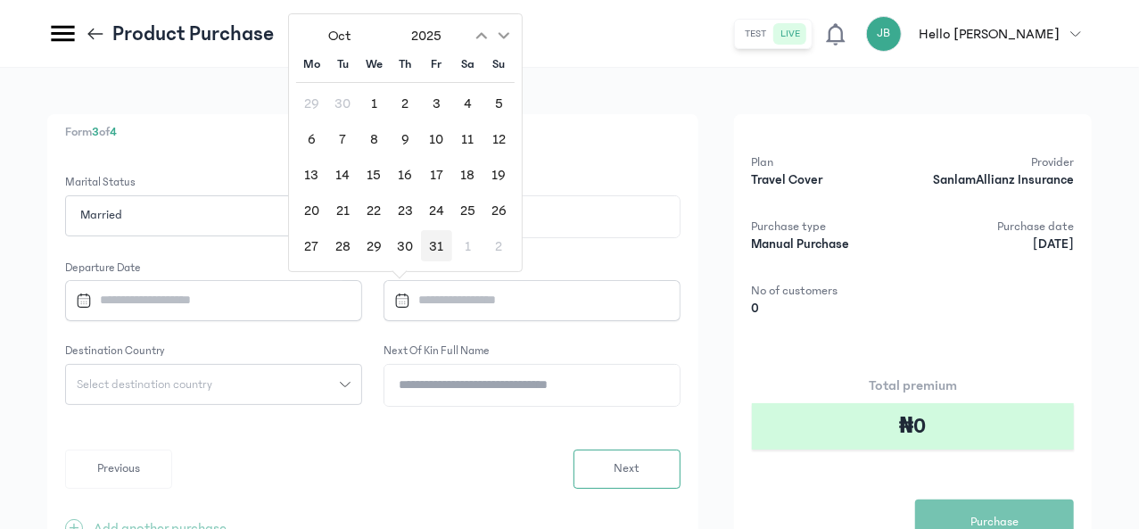
click at [442, 243] on div "31" at bounding box center [436, 245] width 31 height 31
type input "**********"
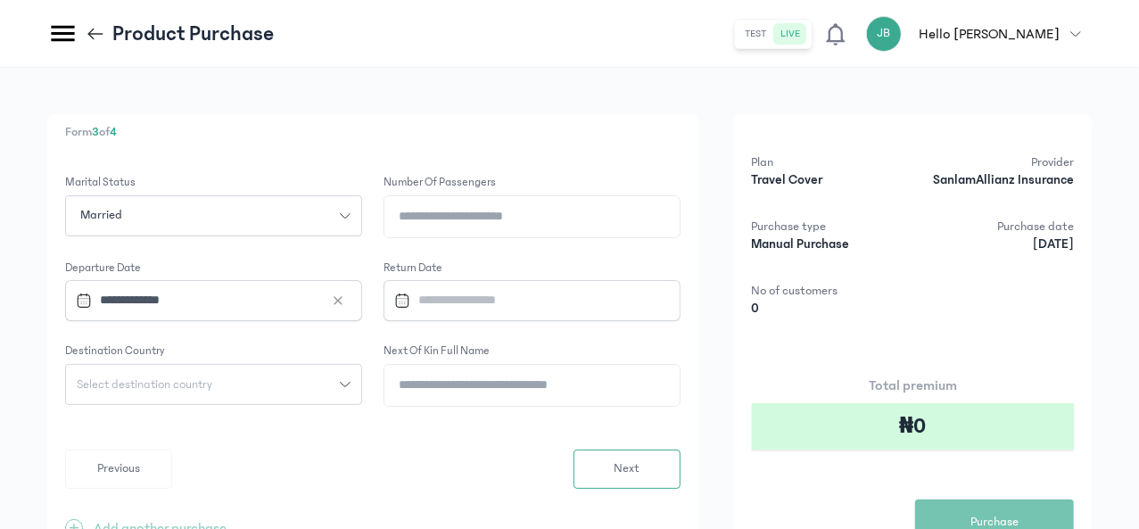
click at [661, 299] on input "Datepicker input" at bounding box center [524, 300] width 274 height 38
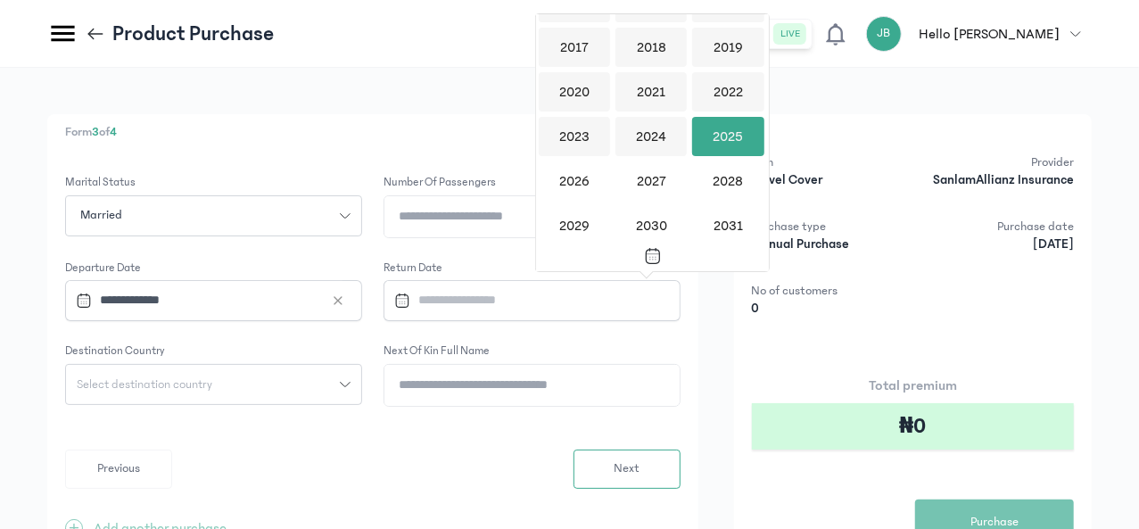
click at [721, 128] on div "2025" at bounding box center [727, 136] width 71 height 39
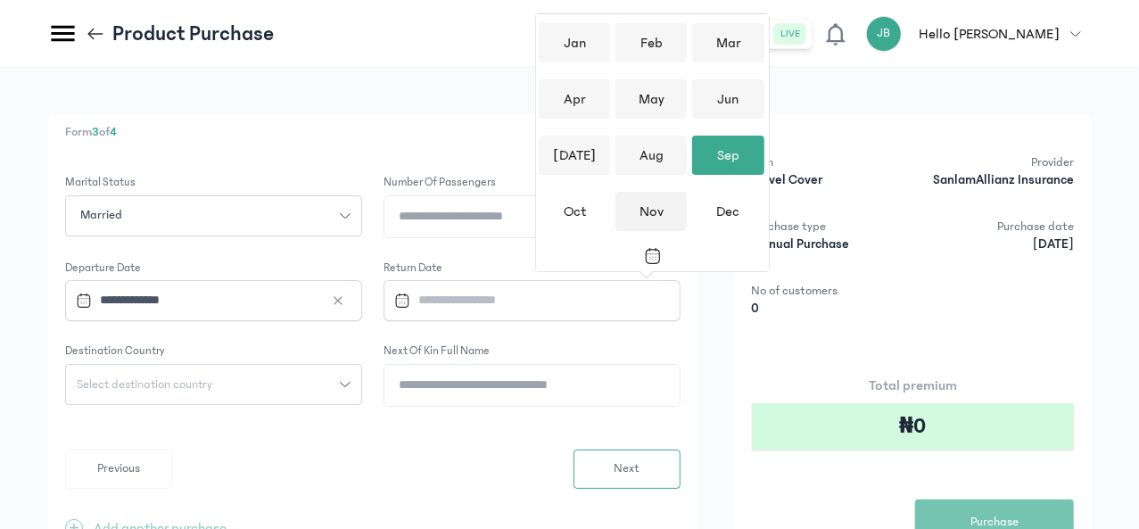
click at [646, 209] on div "Nov" at bounding box center [650, 211] width 71 height 39
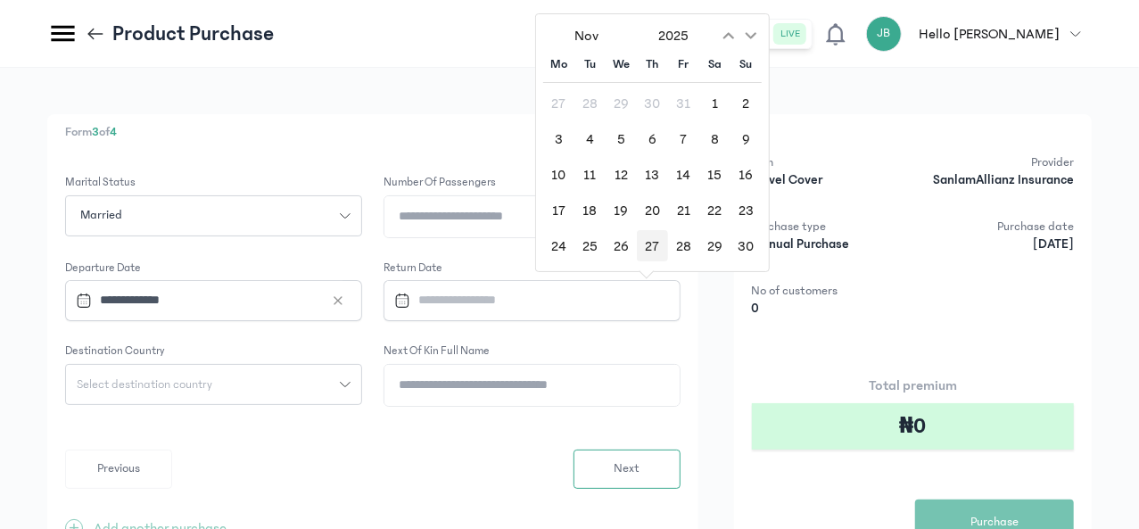
click at [653, 244] on div "27" at bounding box center [652, 245] width 31 height 31
type input "**********"
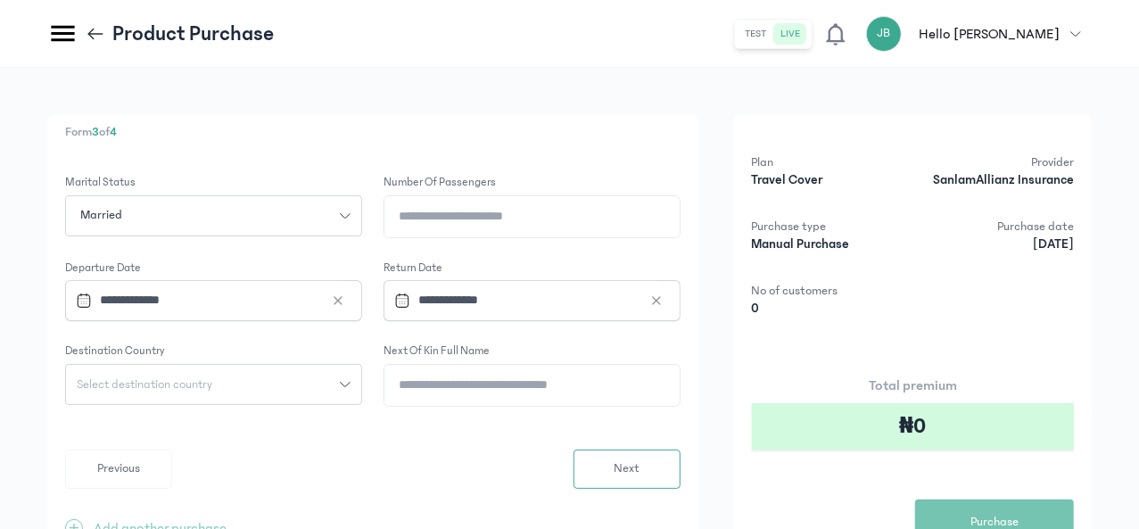
click at [223, 382] on span "Select destination country" at bounding box center [144, 384] width 157 height 12
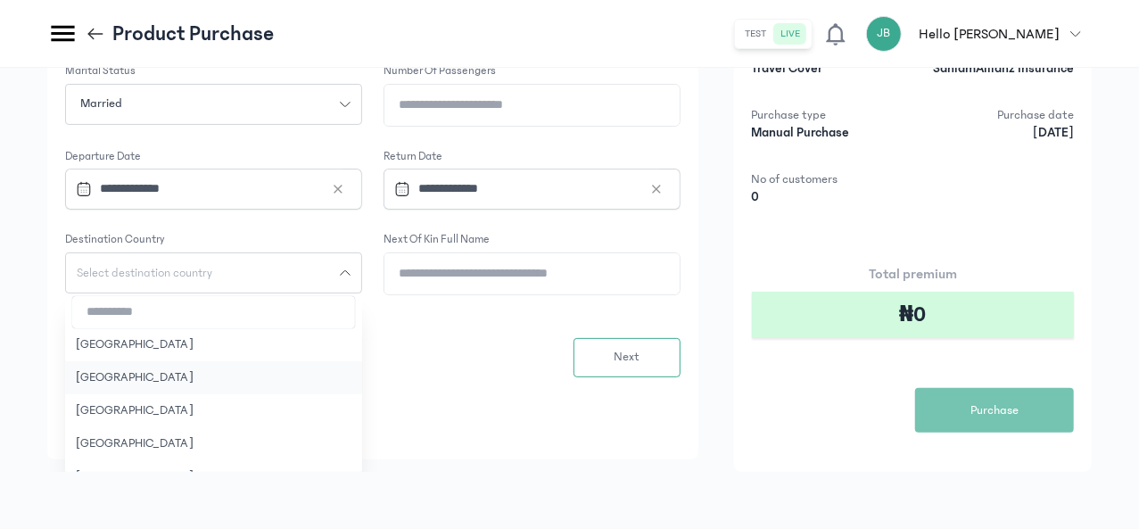
scroll to position [128, 0]
click at [355, 296] on input "search" at bounding box center [213, 312] width 283 height 32
type input "*"
type input "******"
click at [362, 363] on button "[GEOGRAPHIC_DATA]" at bounding box center [213, 377] width 297 height 33
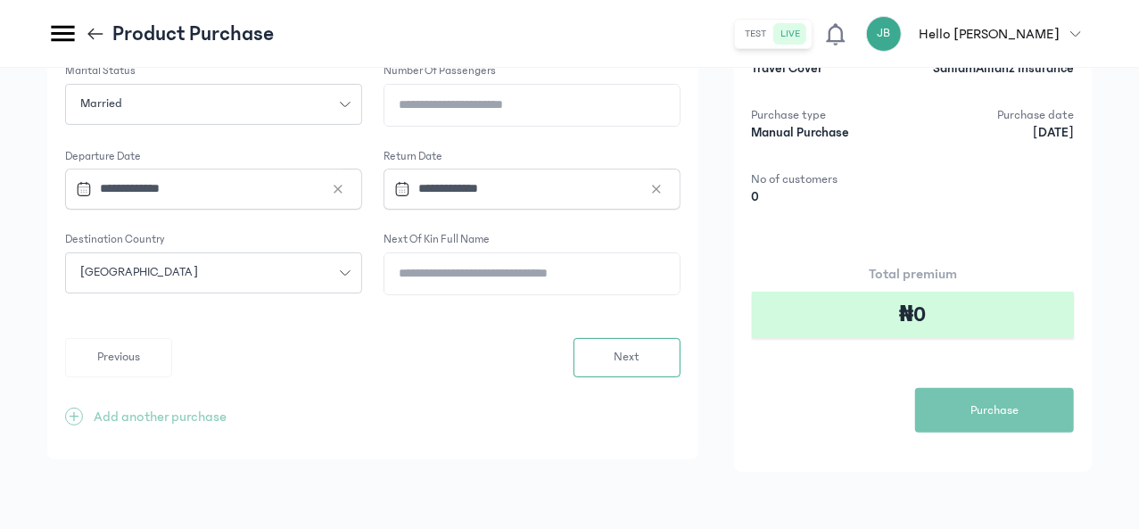
click at [652, 253] on input "Next of kin full name" at bounding box center [531, 273] width 295 height 41
type input "*"
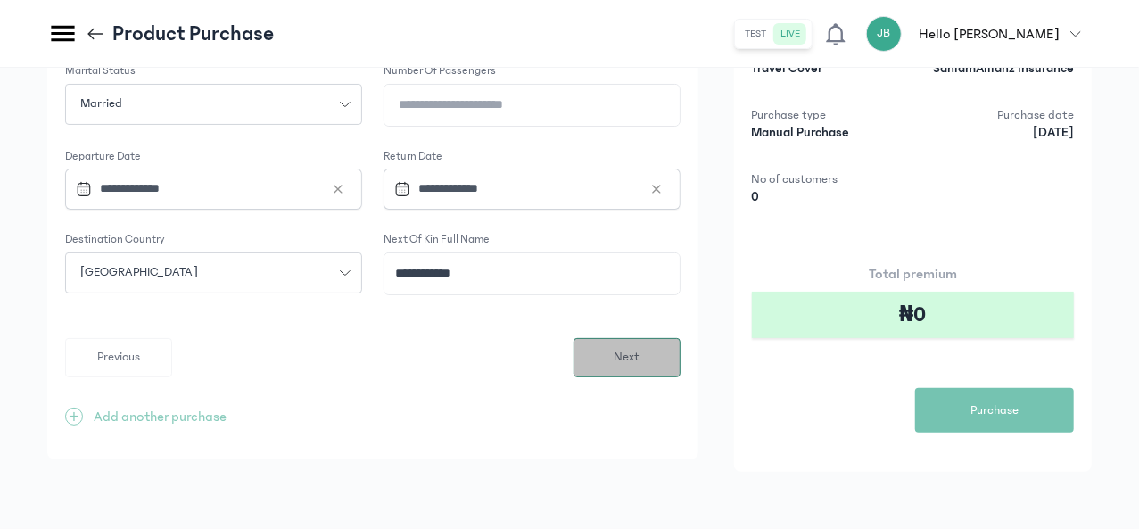
type input "**********"
click at [639, 348] on span "Next" at bounding box center [626, 357] width 26 height 19
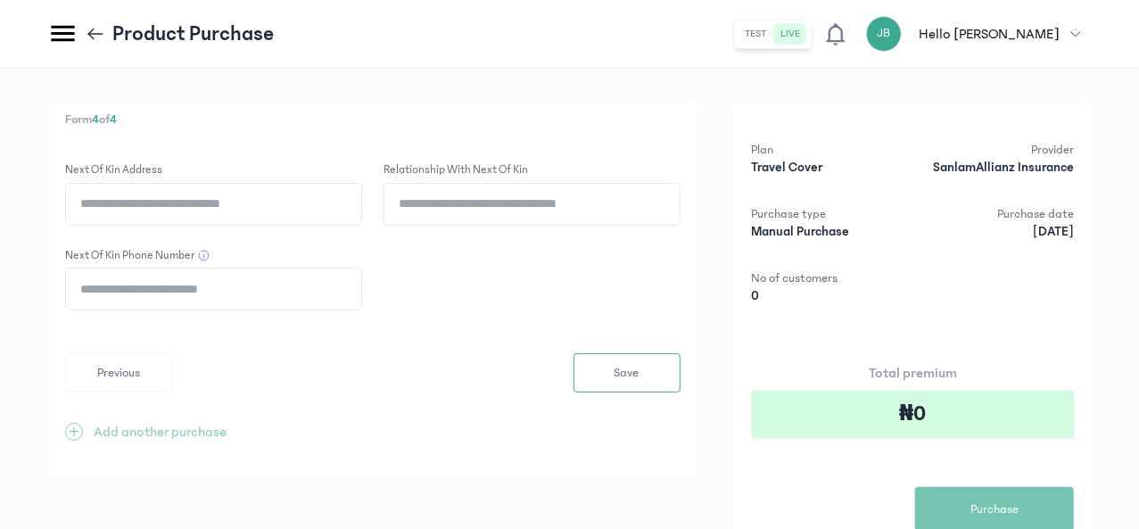
scroll to position [0, 0]
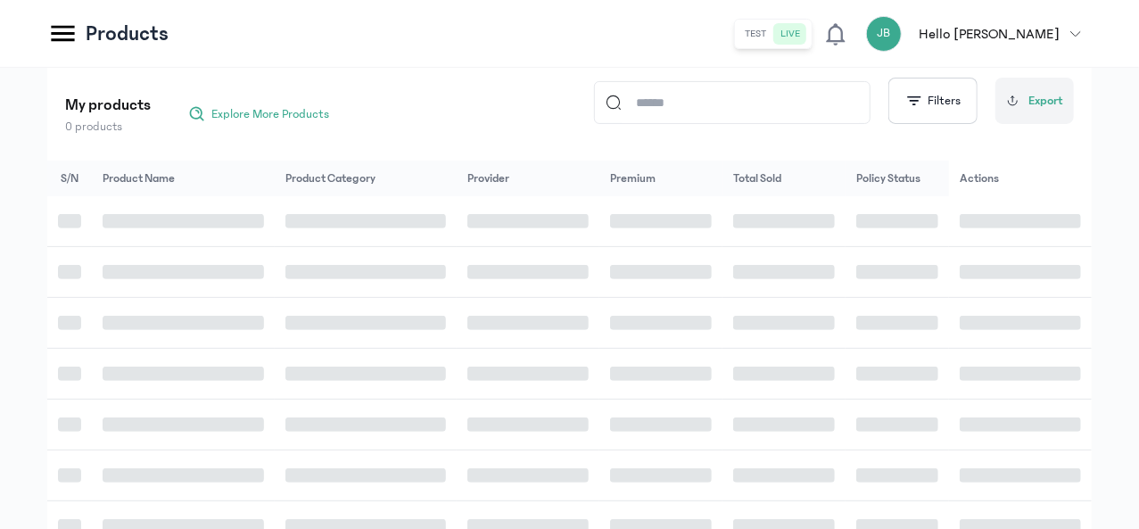
scroll to position [47, 0]
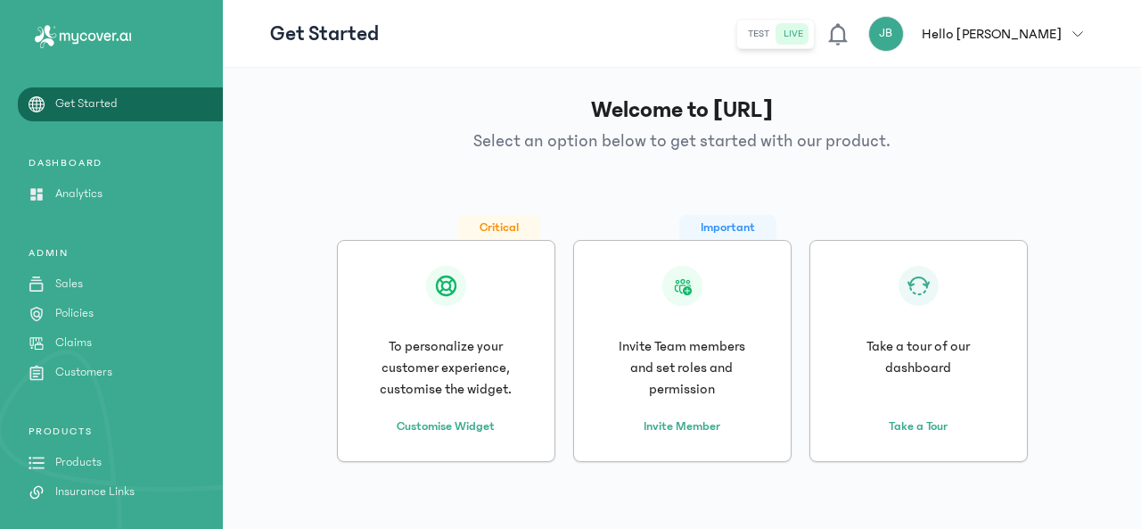
click at [777, 37] on button "test" at bounding box center [759, 33] width 36 height 21
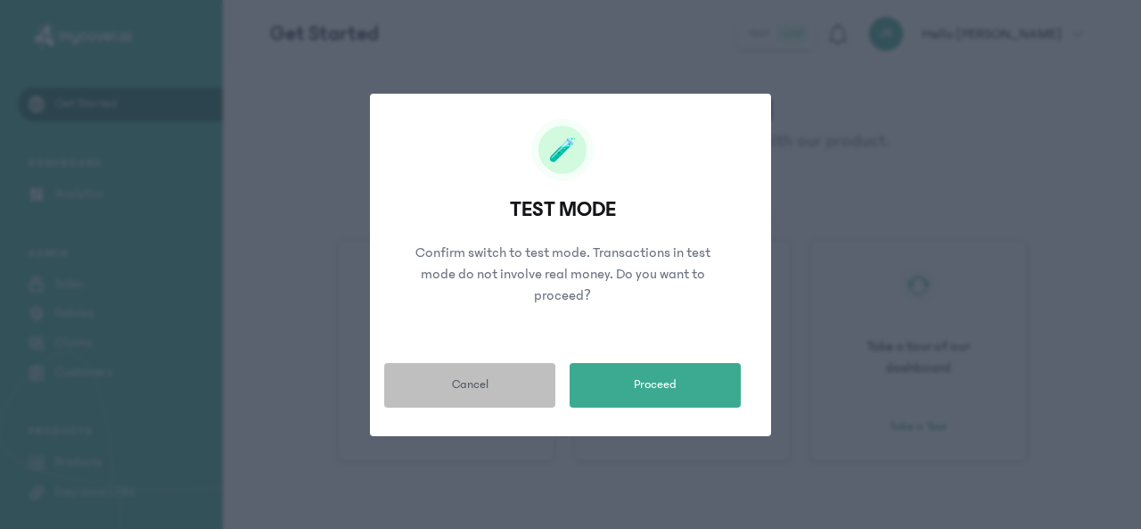
click at [464, 384] on span "Cancel" at bounding box center [470, 384] width 37 height 19
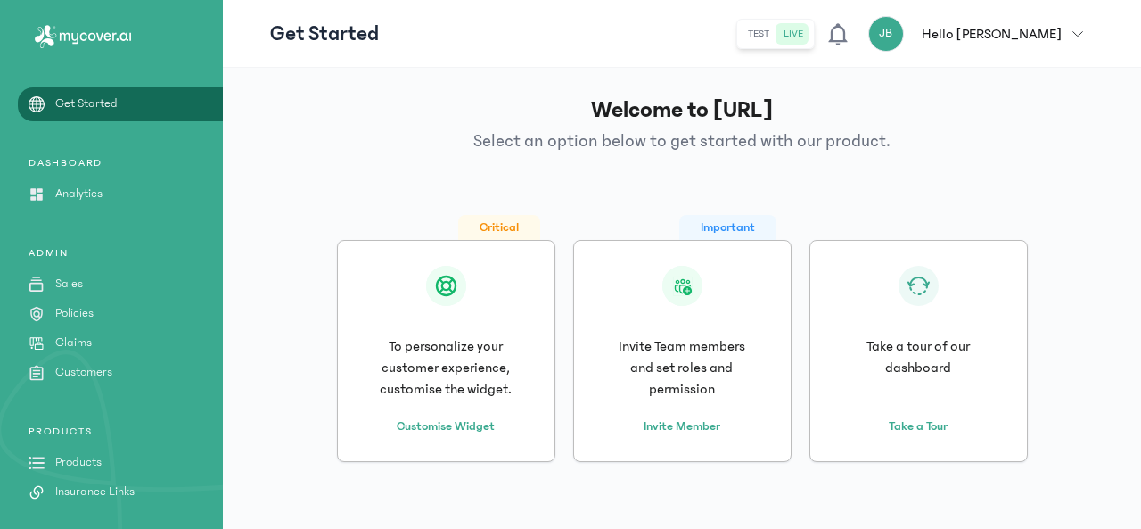
click at [777, 41] on button "test" at bounding box center [759, 33] width 36 height 21
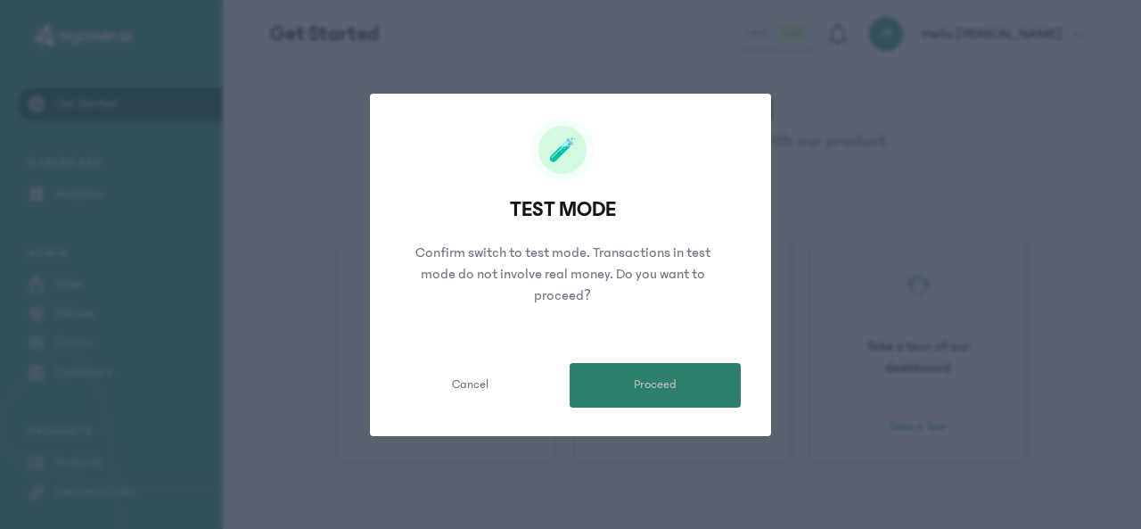
click at [649, 389] on span "Proceed" at bounding box center [655, 384] width 43 height 19
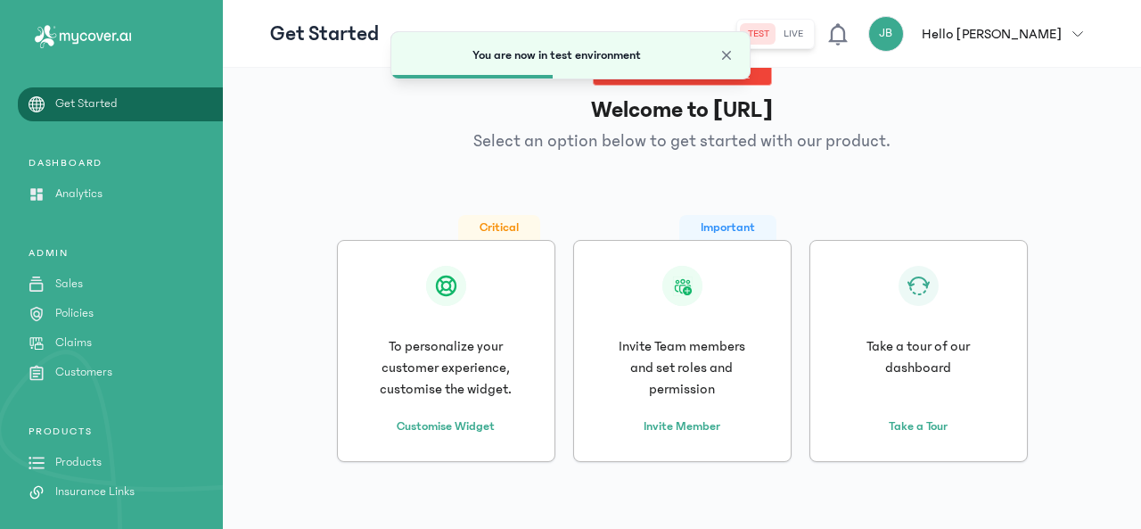
click at [80, 466] on p "Products" at bounding box center [78, 462] width 46 height 19
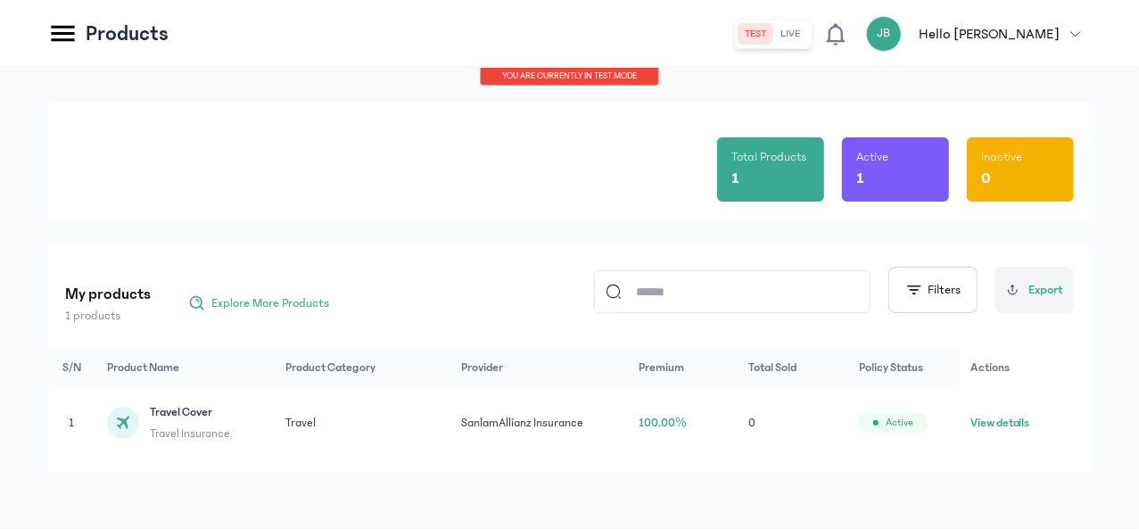
scroll to position [47, 0]
click at [1027, 415] on button "View details" at bounding box center [1000, 423] width 60 height 18
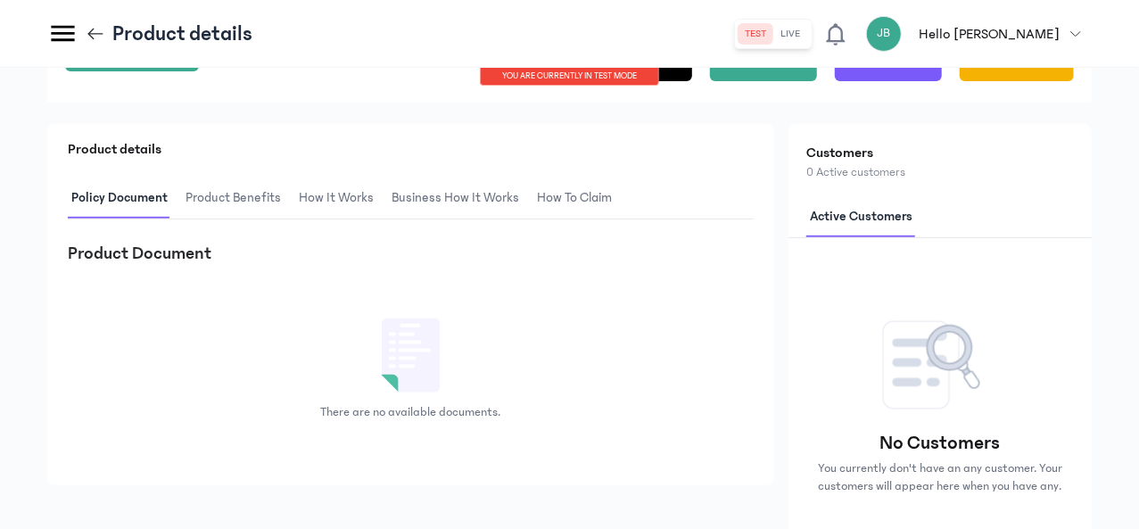
scroll to position [357, 0]
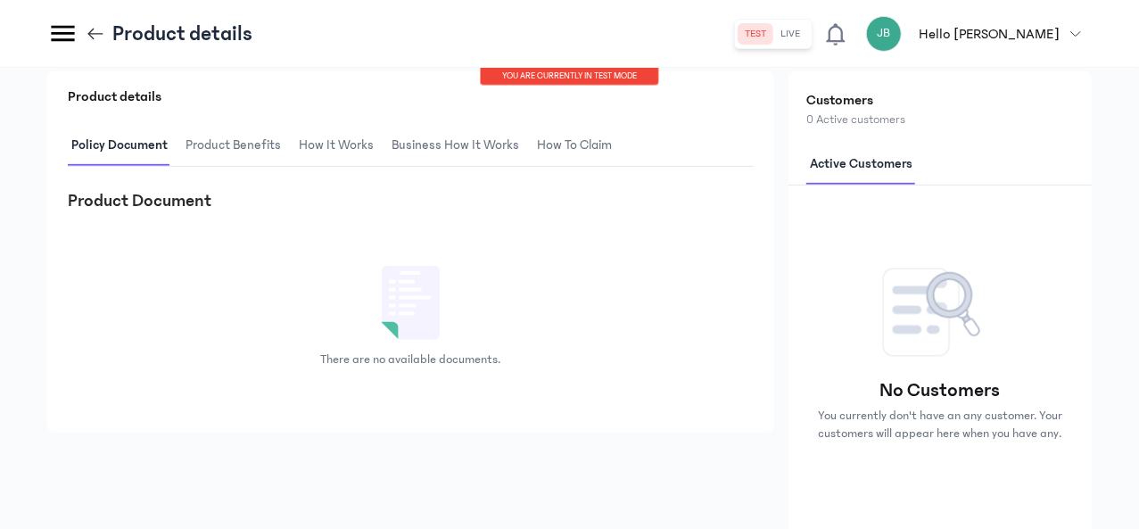
click at [284, 167] on span "Product Benefits" at bounding box center [233, 146] width 103 height 42
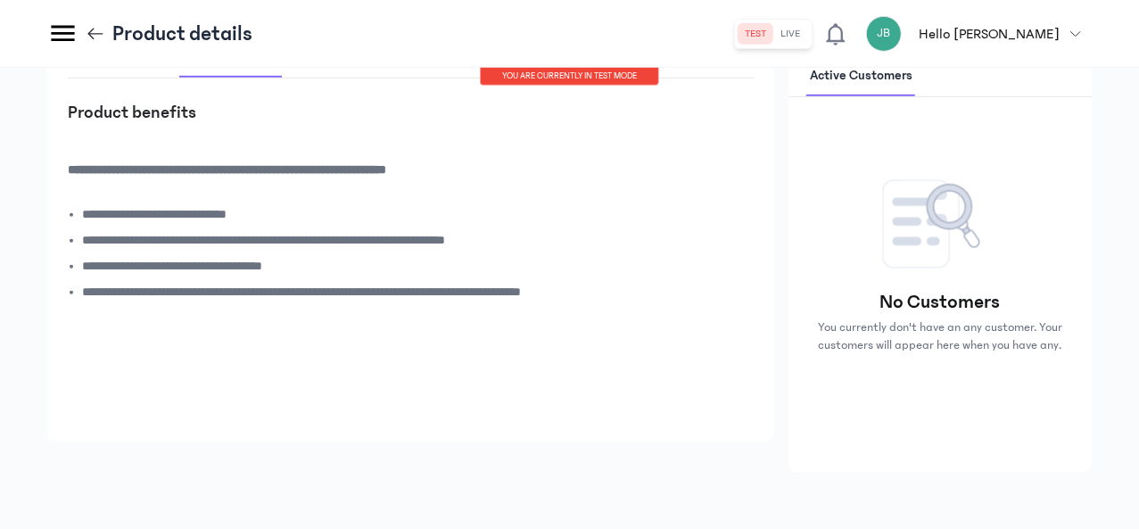
scroll to position [446, 0]
click at [375, 78] on span "How It Works" at bounding box center [334, 58] width 82 height 42
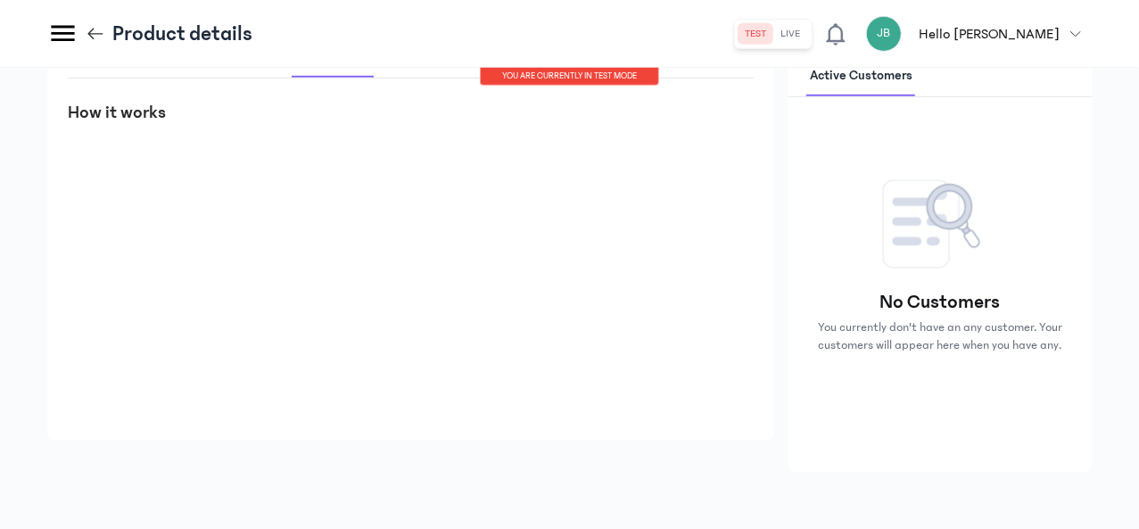
click at [520, 78] on span "Business How It Works" at bounding box center [452, 58] width 135 height 42
click at [613, 78] on span "How to claim" at bounding box center [572, 58] width 82 height 42
drag, startPoint x: 773, startPoint y: 172, endPoint x: 366, endPoint y: 201, distance: 408.5
click at [366, 201] on div "Policy Document Product Benefits How It Works Business How It Works How to clai…" at bounding box center [411, 226] width 686 height 378
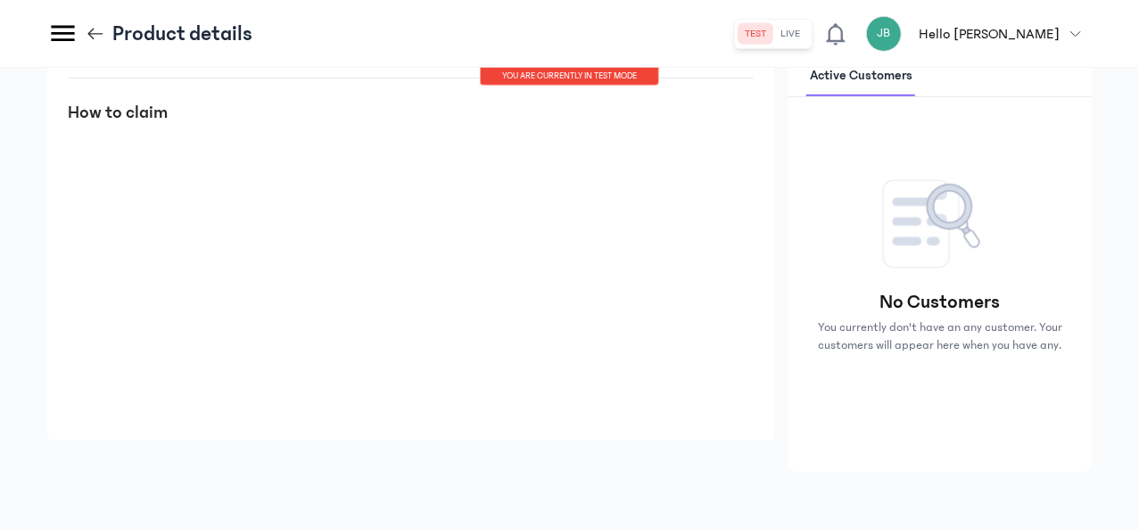
click at [491, 181] on div "Policy Document Product Benefits How It Works Business How It Works How to clai…" at bounding box center [411, 226] width 686 height 378
click at [282, 78] on span "Product Benefits" at bounding box center [230, 58] width 103 height 42
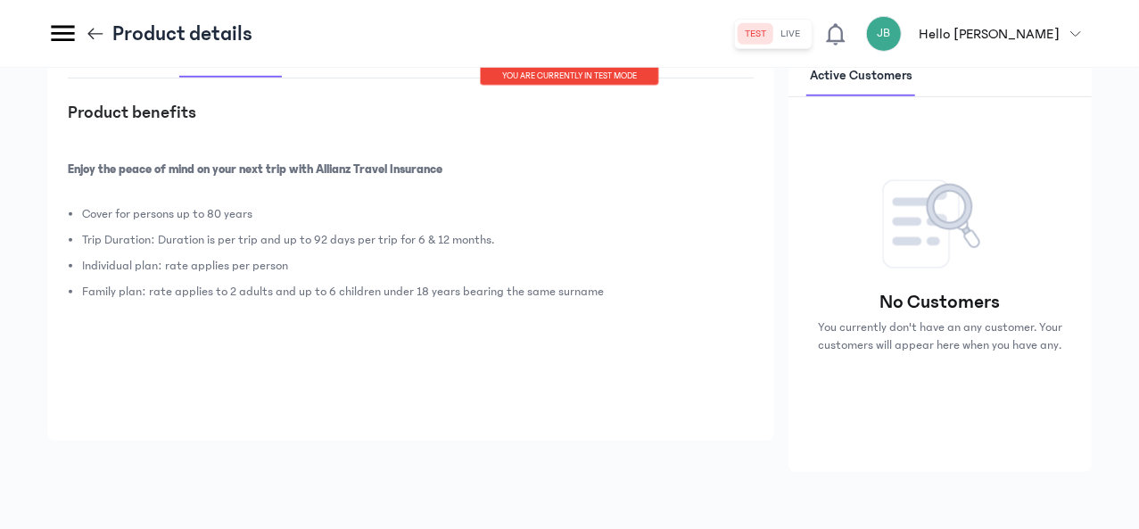
drag, startPoint x: 270, startPoint y: 166, endPoint x: 293, endPoint y: 158, distance: 24.5
click at [274, 161] on div "Product details Policy Document Product Benefits How It Works Business How It W…" at bounding box center [410, 212] width 727 height 458
click at [169, 78] on span "Policy Document" at bounding box center [118, 58] width 101 height 42
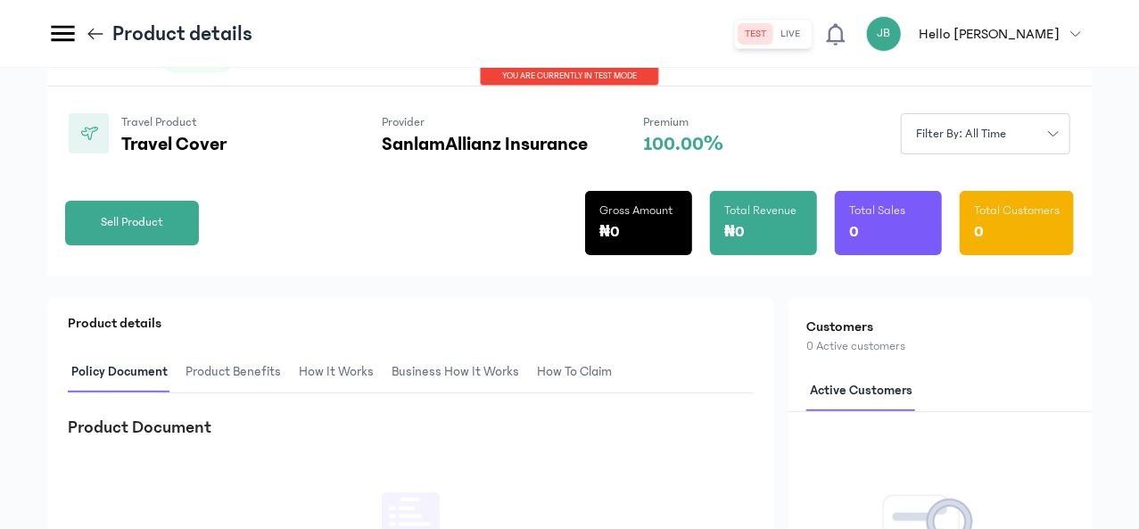
scroll to position [89, 0]
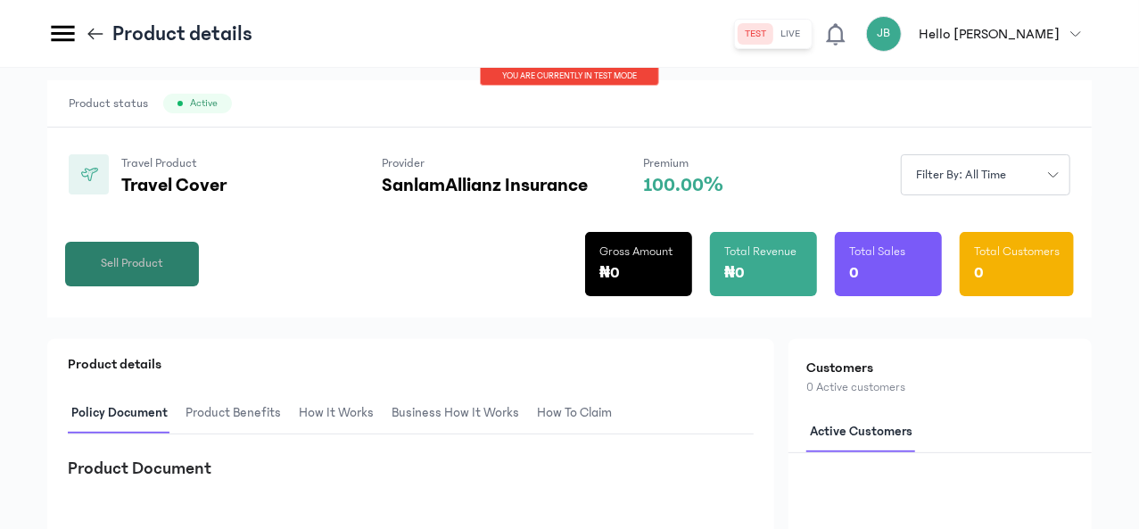
click at [199, 286] on button "Sell Product" at bounding box center [132, 264] width 134 height 45
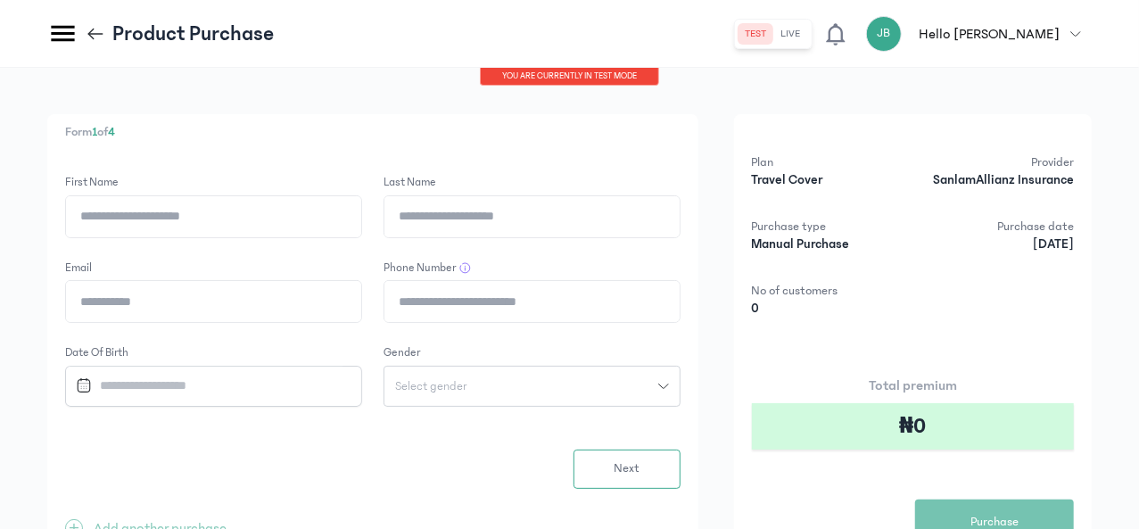
click at [808, 31] on button "live" at bounding box center [791, 33] width 34 height 21
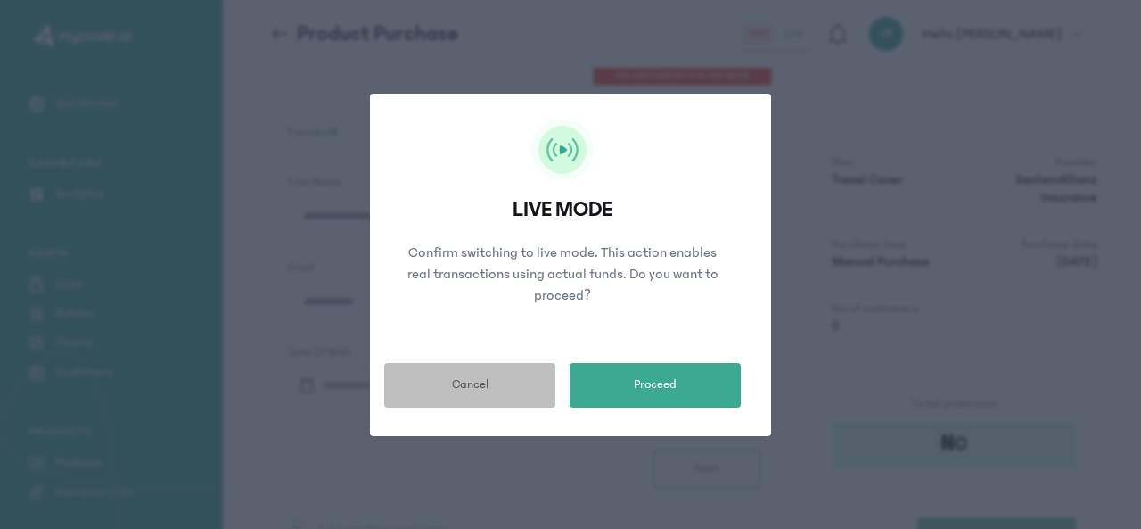
click at [470, 380] on span "Cancel" at bounding box center [470, 384] width 37 height 19
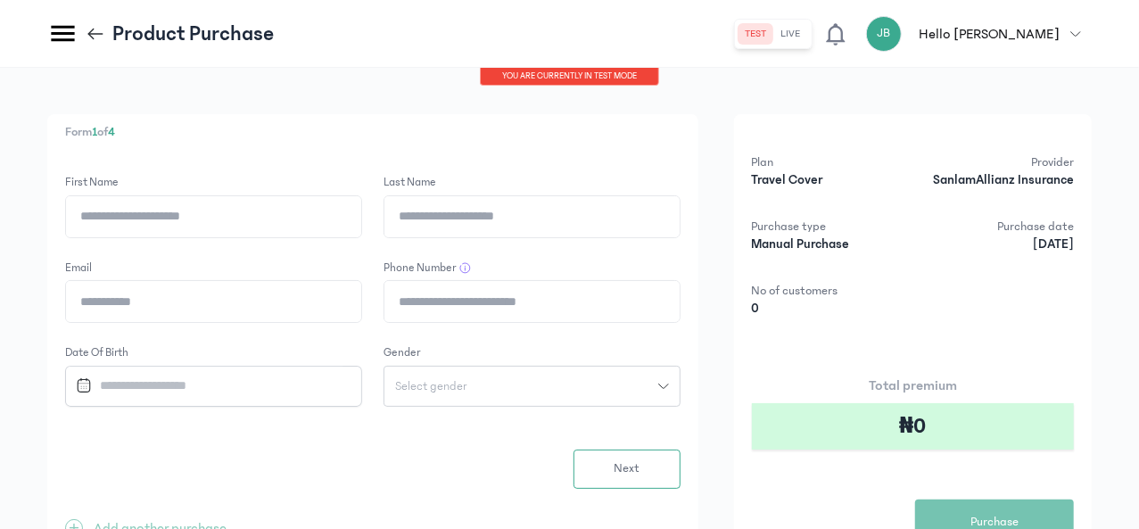
click at [659, 75] on div "You are currently in TEST MODE" at bounding box center [569, 77] width 179 height 18
click at [659, 76] on div "You are currently in TEST MODE" at bounding box center [569, 77] width 179 height 18
click at [223, 187] on div "Form 1 of 4 First Name Last Name Email Phone Number Date of Birth Gender Select…" at bounding box center [569, 354] width 1139 height 572
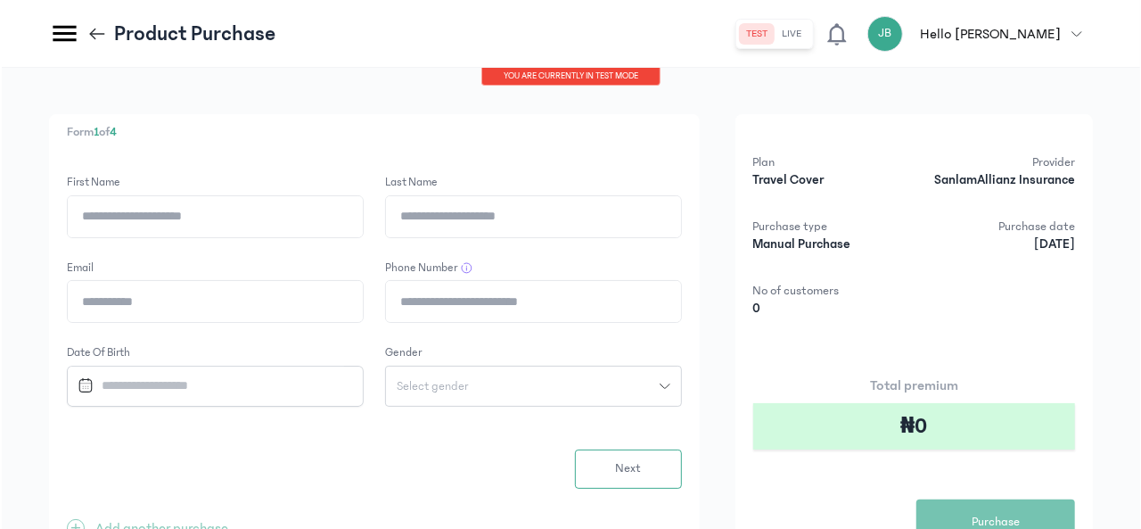
scroll to position [235, 0]
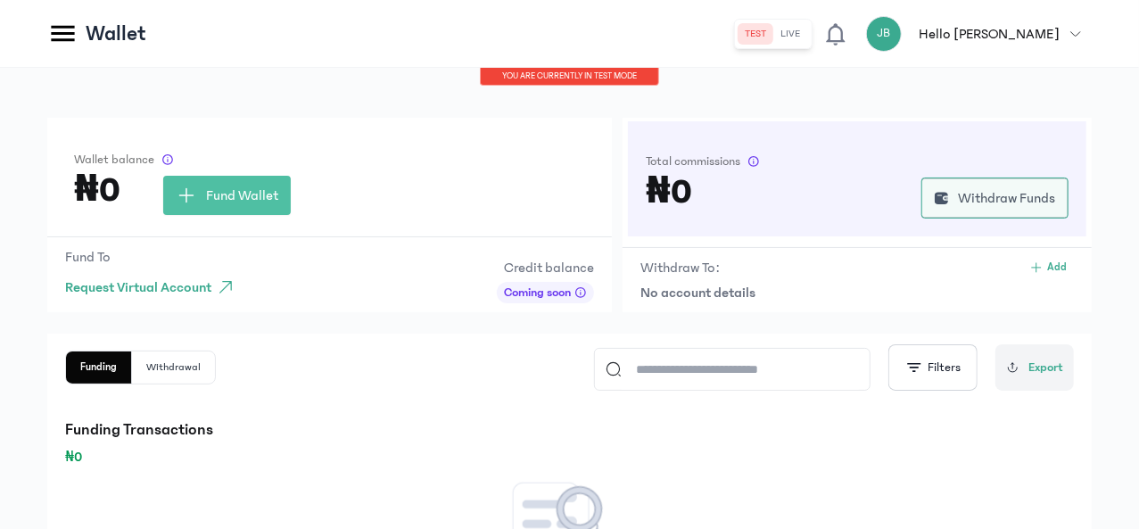
click at [992, 197] on span "Withdraw Funds" at bounding box center [1006, 197] width 97 height 21
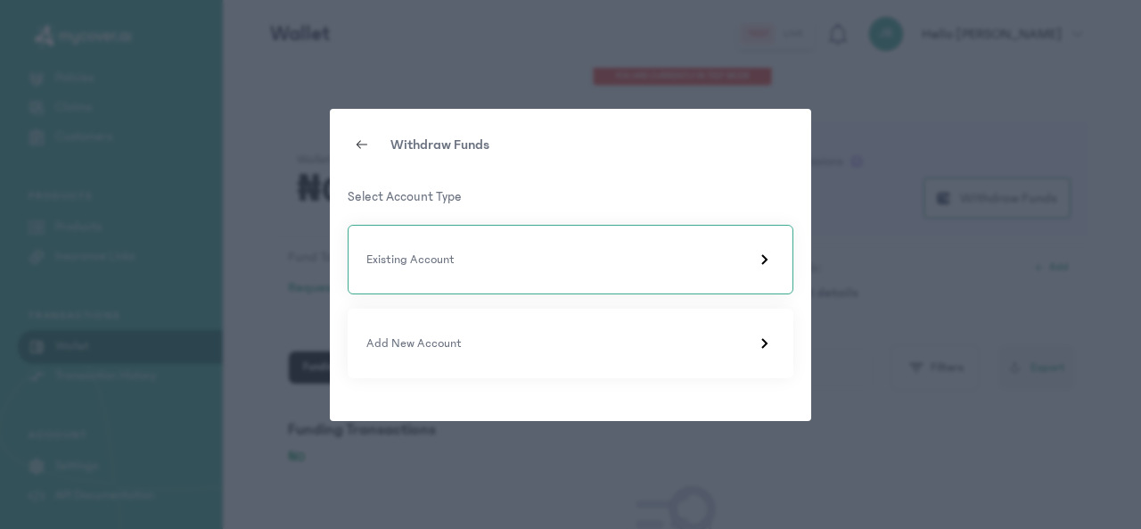
click at [486, 261] on div "Existing Account" at bounding box center [570, 259] width 408 height 21
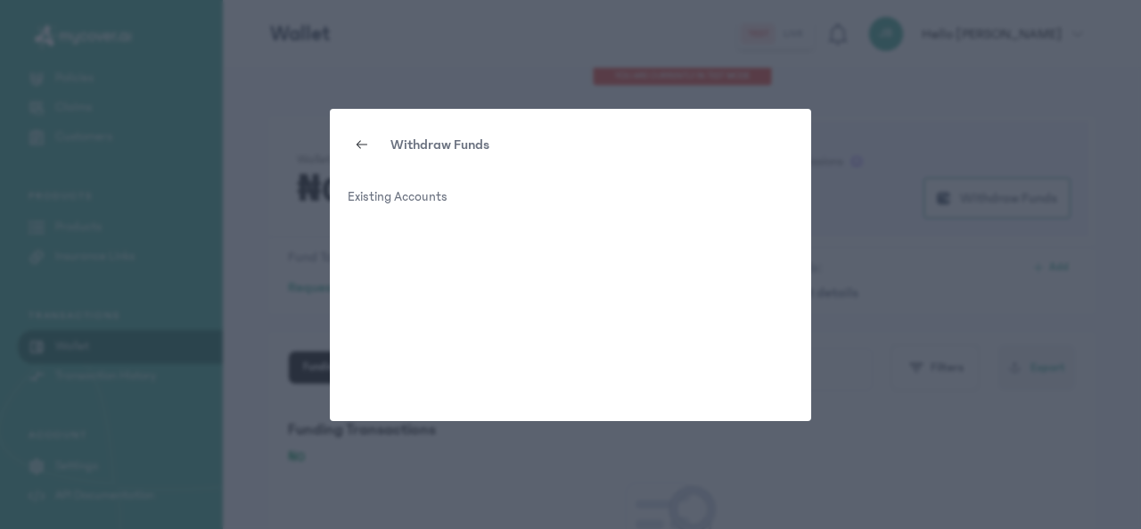
click at [363, 144] on icon at bounding box center [362, 144] width 14 height 14
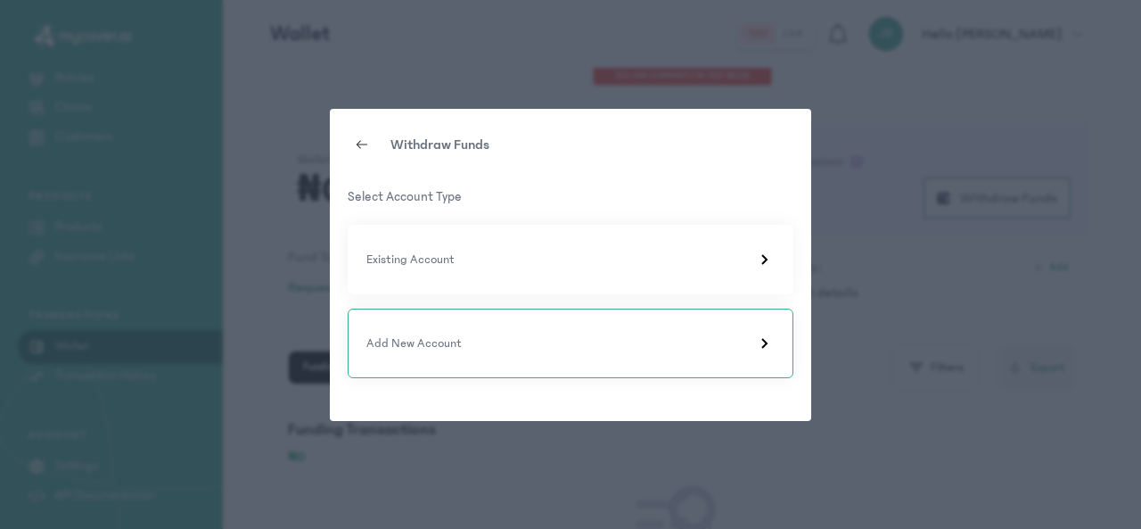
click at [445, 348] on p "Add New Account" at bounding box center [413, 343] width 95 height 19
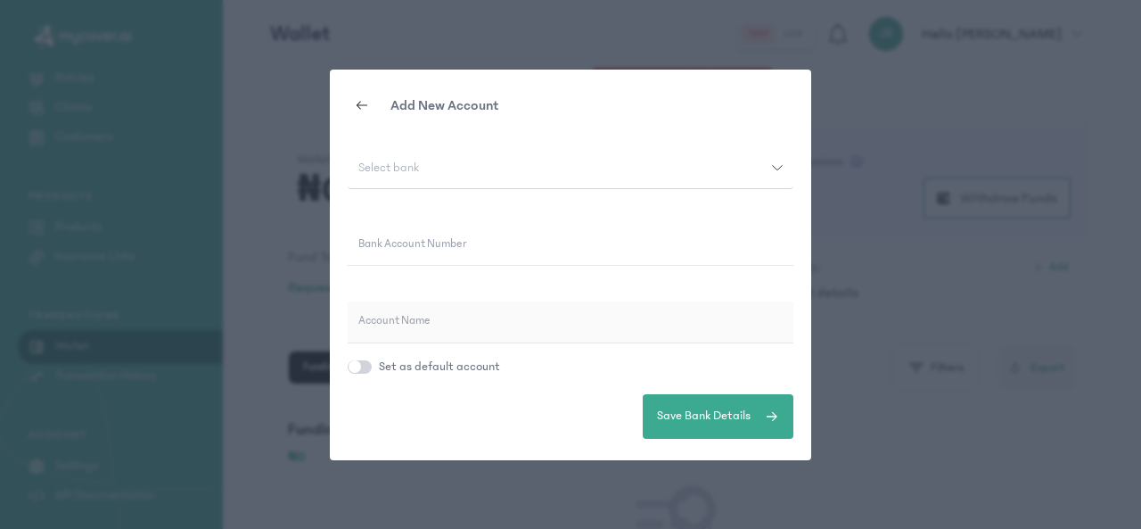
click at [468, 169] on div "Select bank" at bounding box center [560, 167] width 424 height 12
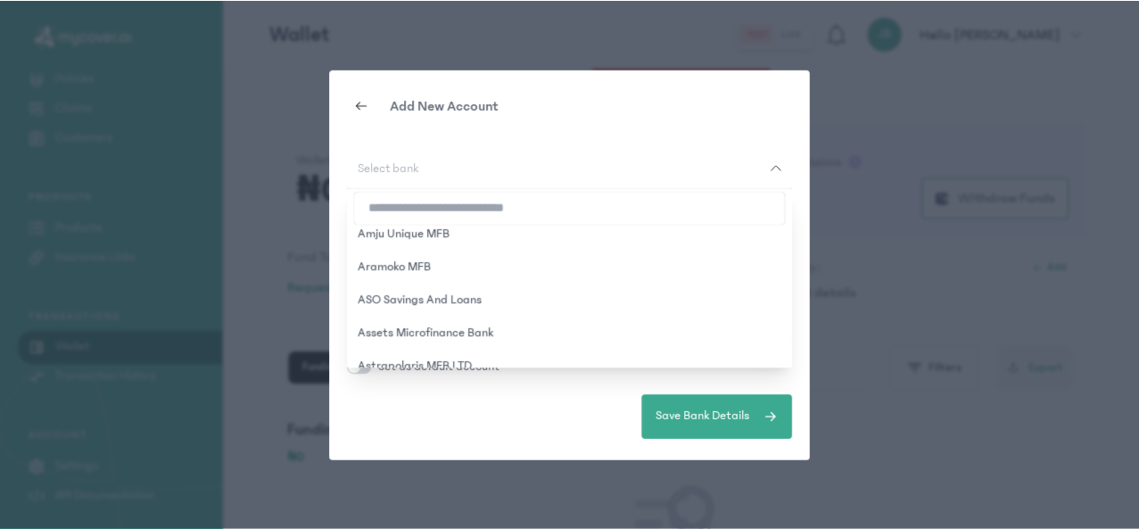
scroll to position [624, 0]
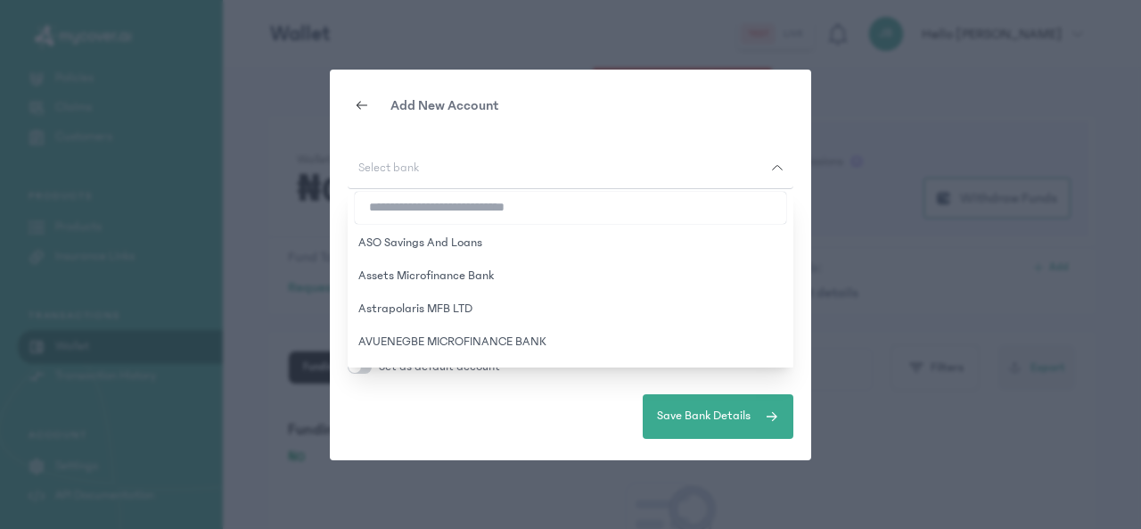
click at [503, 434] on form "Select bank 9mobile 9Payment Service Bank Abbey Mortgage Bank Above Only MFB Ab…" at bounding box center [571, 293] width 446 height 291
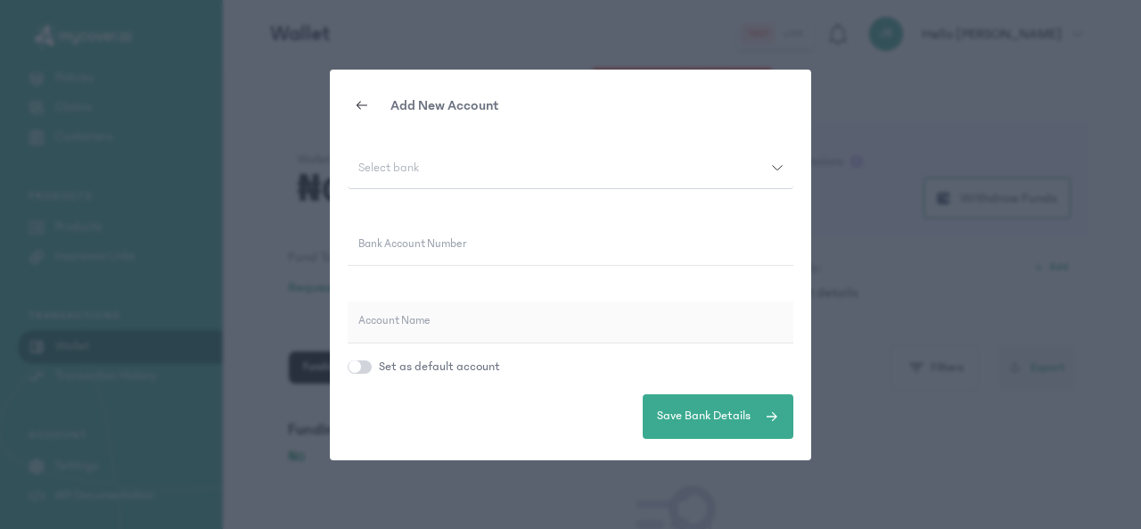
click at [851, 86] on div "Add New Account Select bank Bank Account Number Account Name Set as default acc…" at bounding box center [570, 264] width 1141 height 529
click at [362, 115] on div at bounding box center [362, 105] width 29 height 29
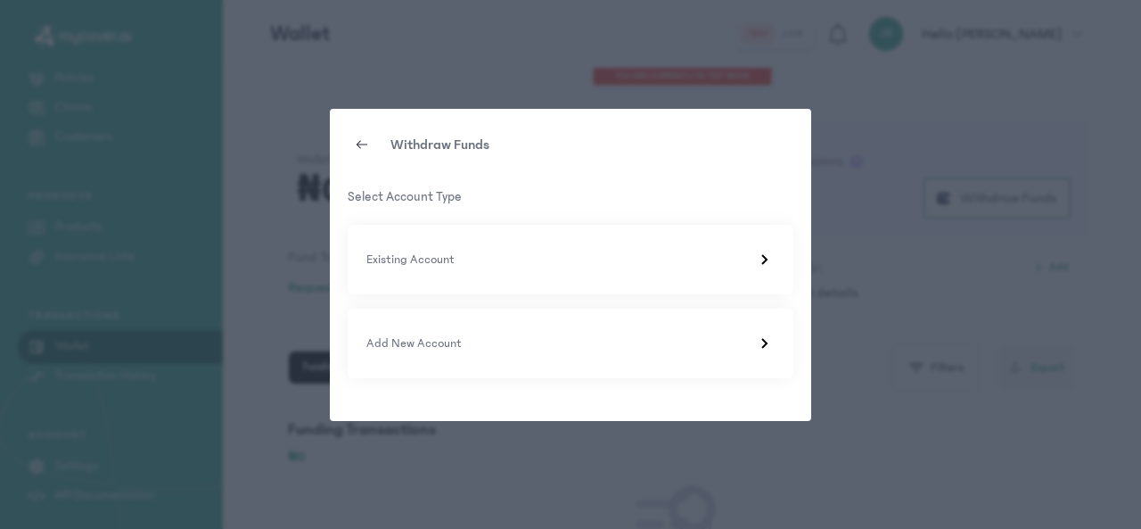
click at [349, 145] on div at bounding box center [362, 144] width 29 height 29
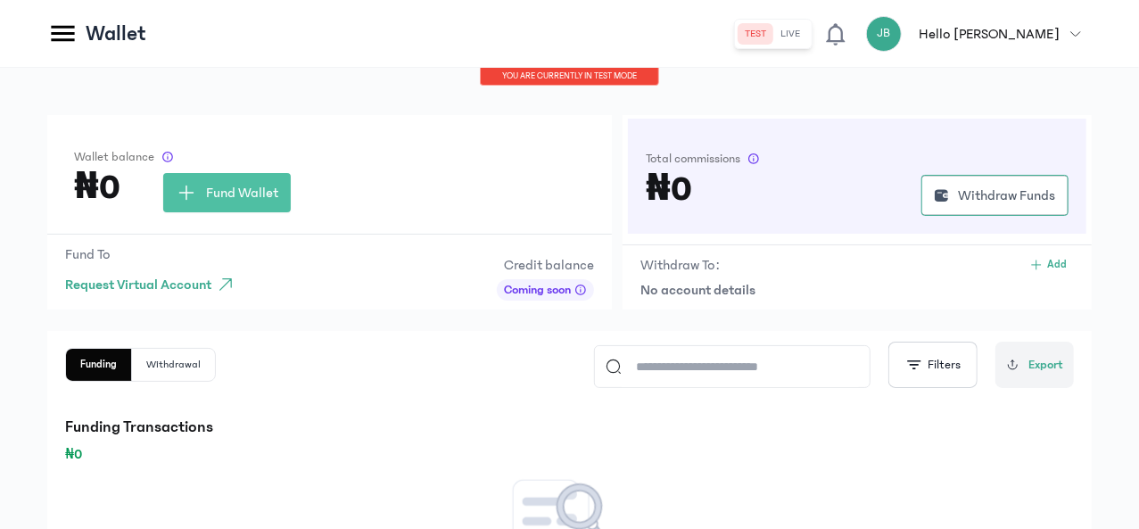
scroll to position [0, 0]
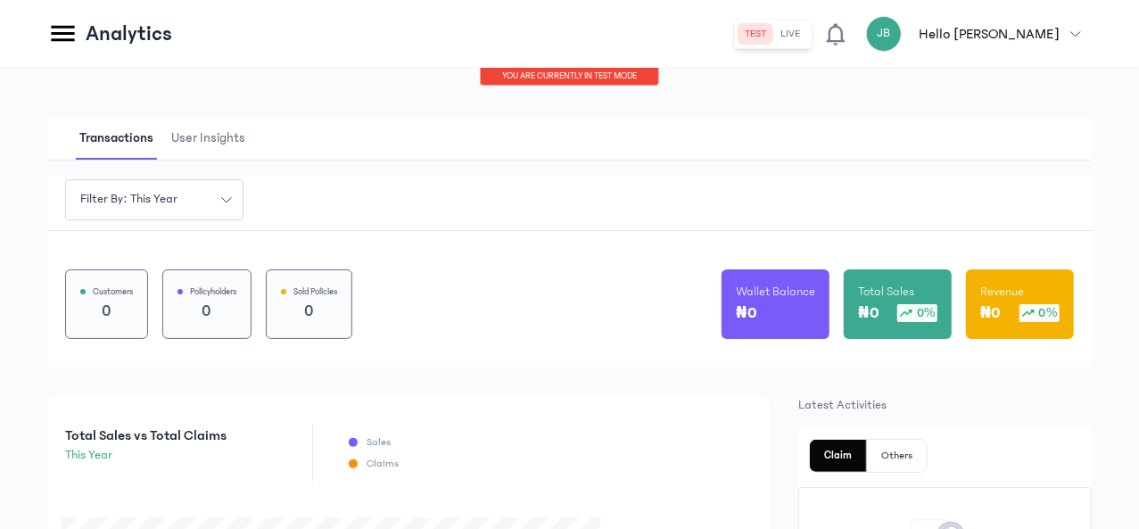
scroll to position [235, 0]
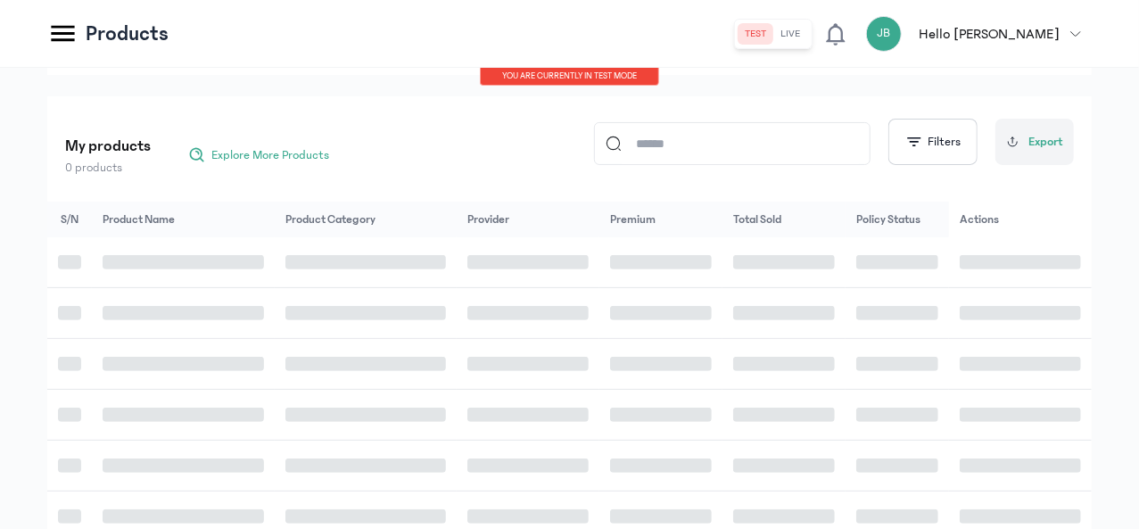
scroll to position [47, 0]
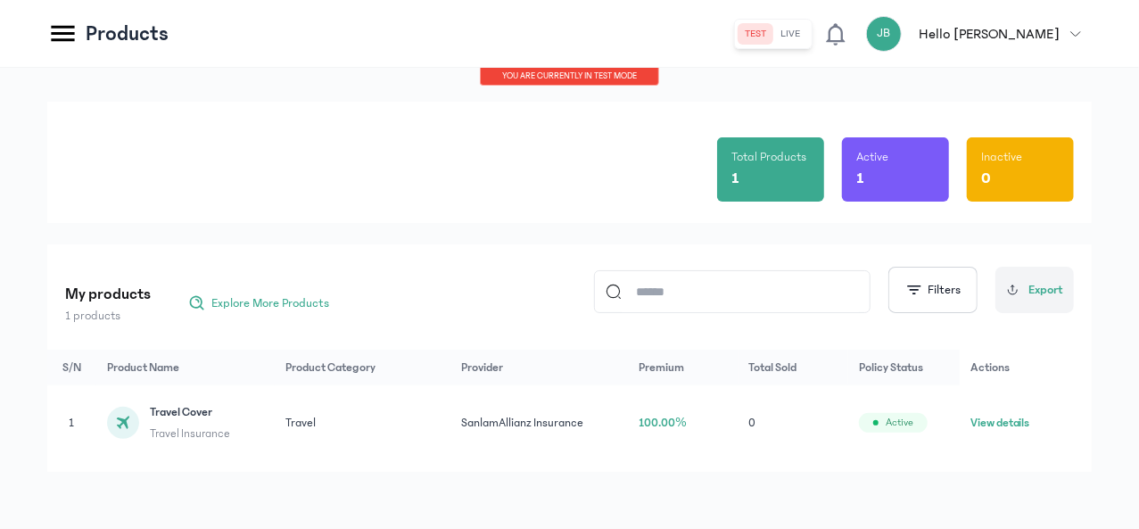
click at [1028, 416] on button "View details" at bounding box center [1000, 423] width 60 height 18
